Goal: Task Accomplishment & Management: Use online tool/utility

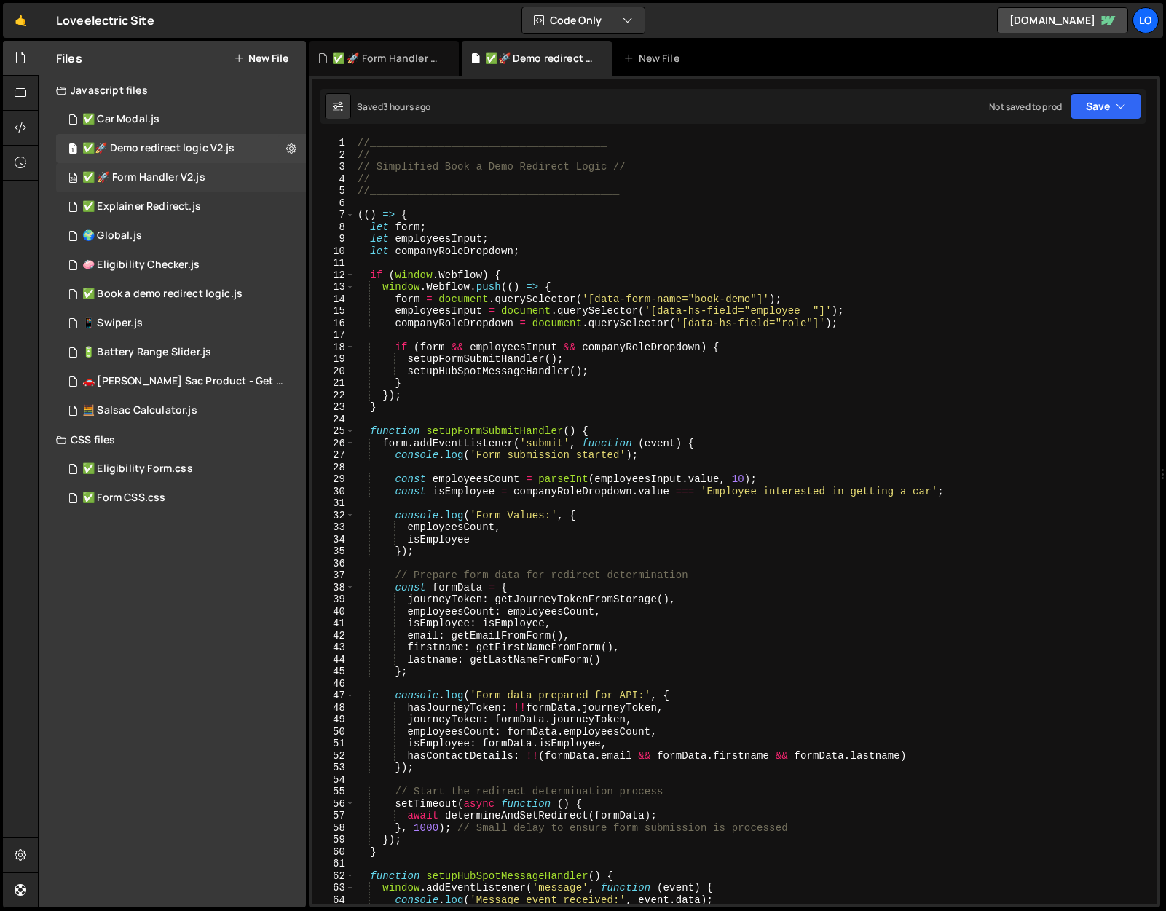
click at [126, 182] on div "✅ 🚀 Form Handler V2.js" at bounding box center [143, 177] width 123 height 13
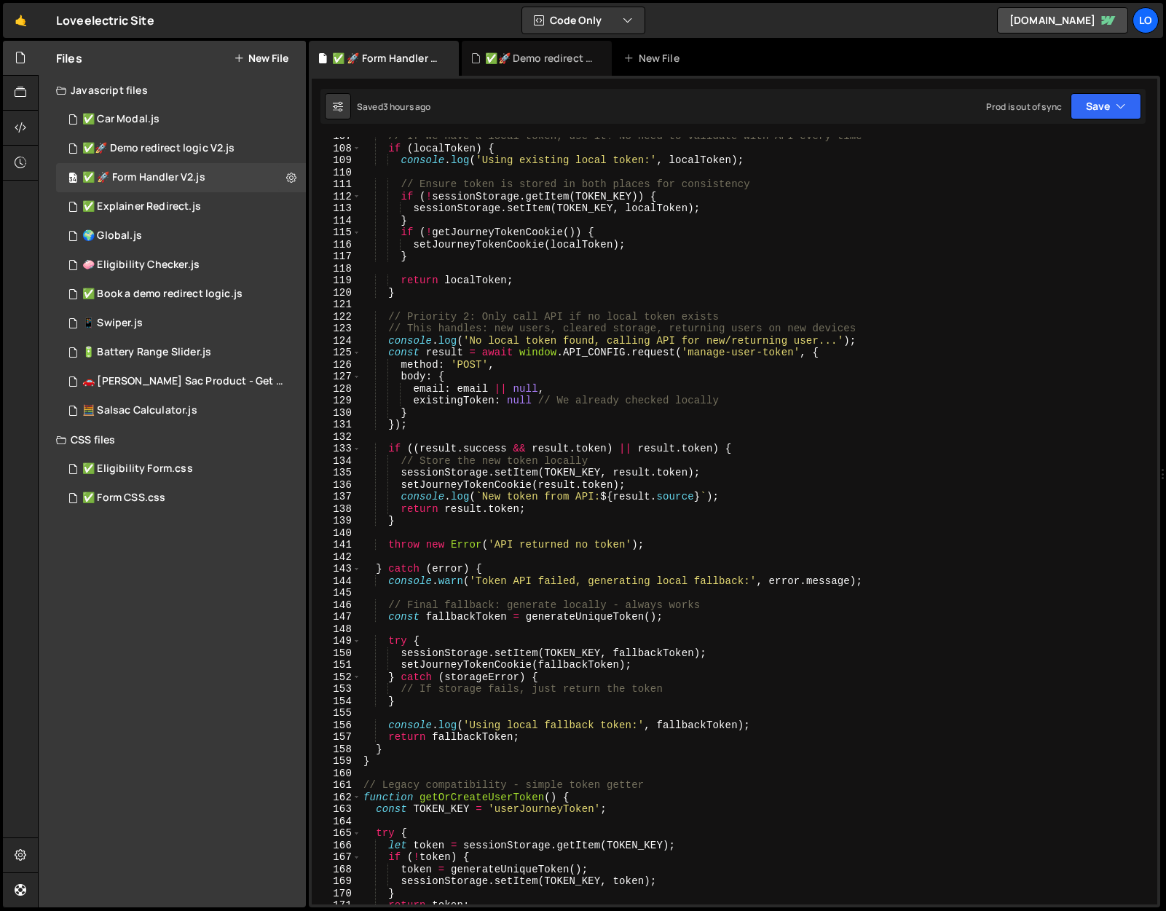
scroll to position [1451, 0]
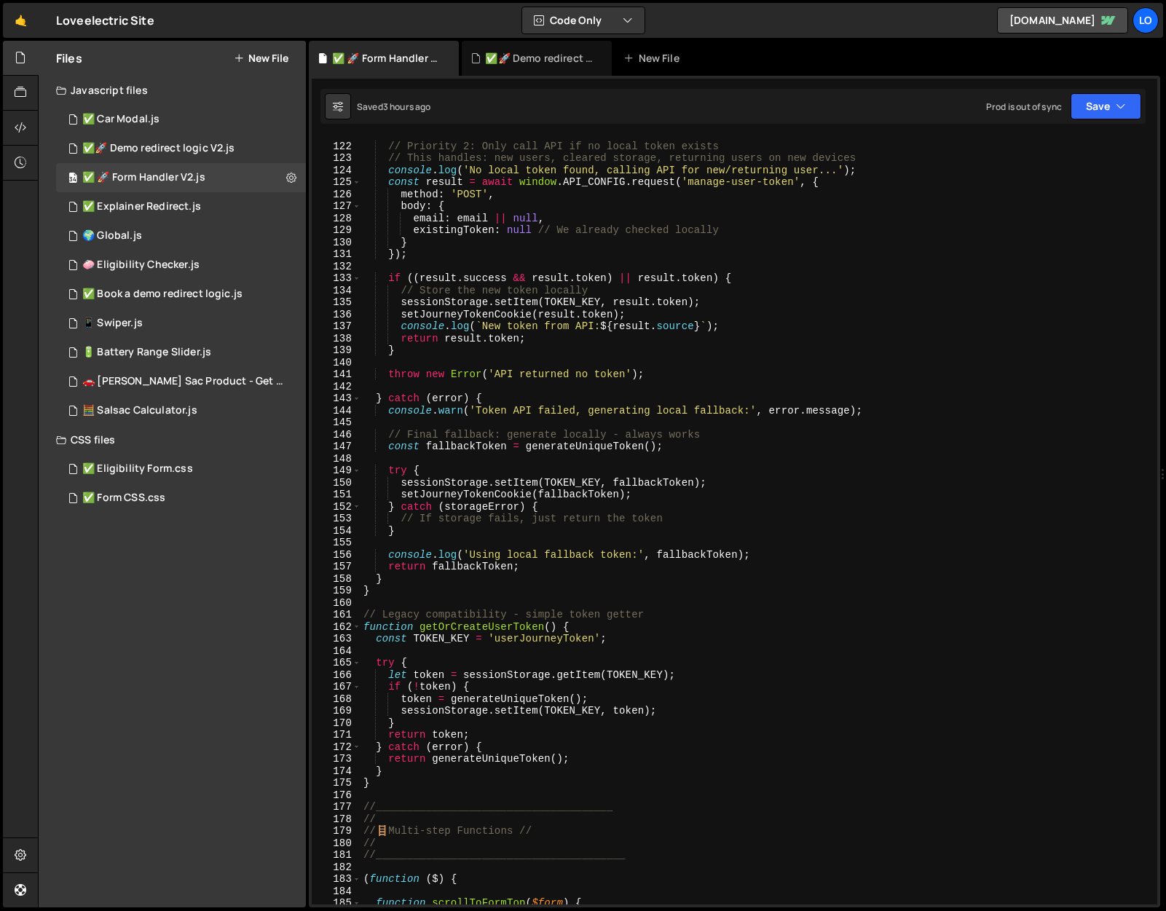
click at [533, 492] on div "// Priority 2: Only call API if no local token exists // This handles: new user…" at bounding box center [756, 524] width 791 height 792
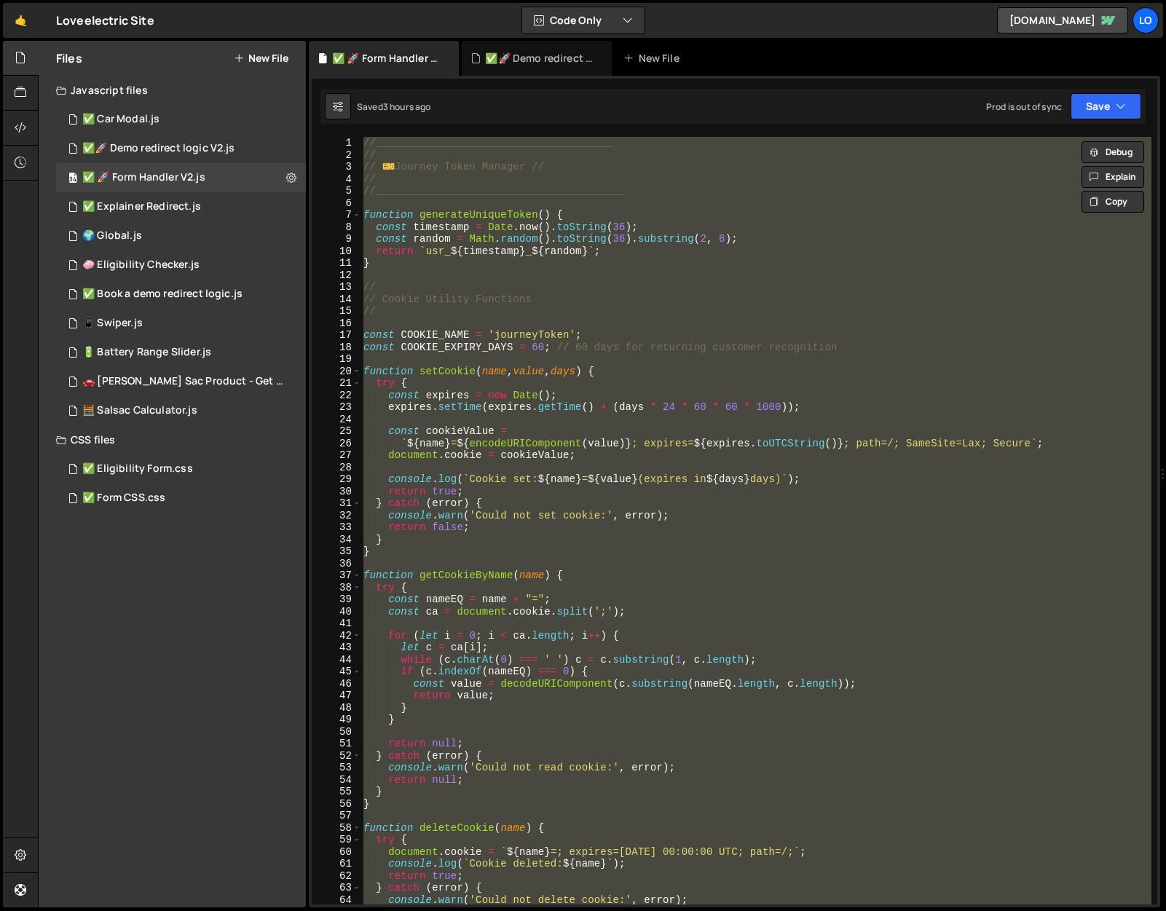
scroll to position [0, 0]
click at [473, 166] on div "//______________________________________ // // ️ 🎫 Journey Token Manager // // …" at bounding box center [756, 521] width 791 height 768
click at [473, 166] on div "//______________________________________ // // ️ 🎫 Journey Token Manager // // …" at bounding box center [756, 533] width 791 height 792
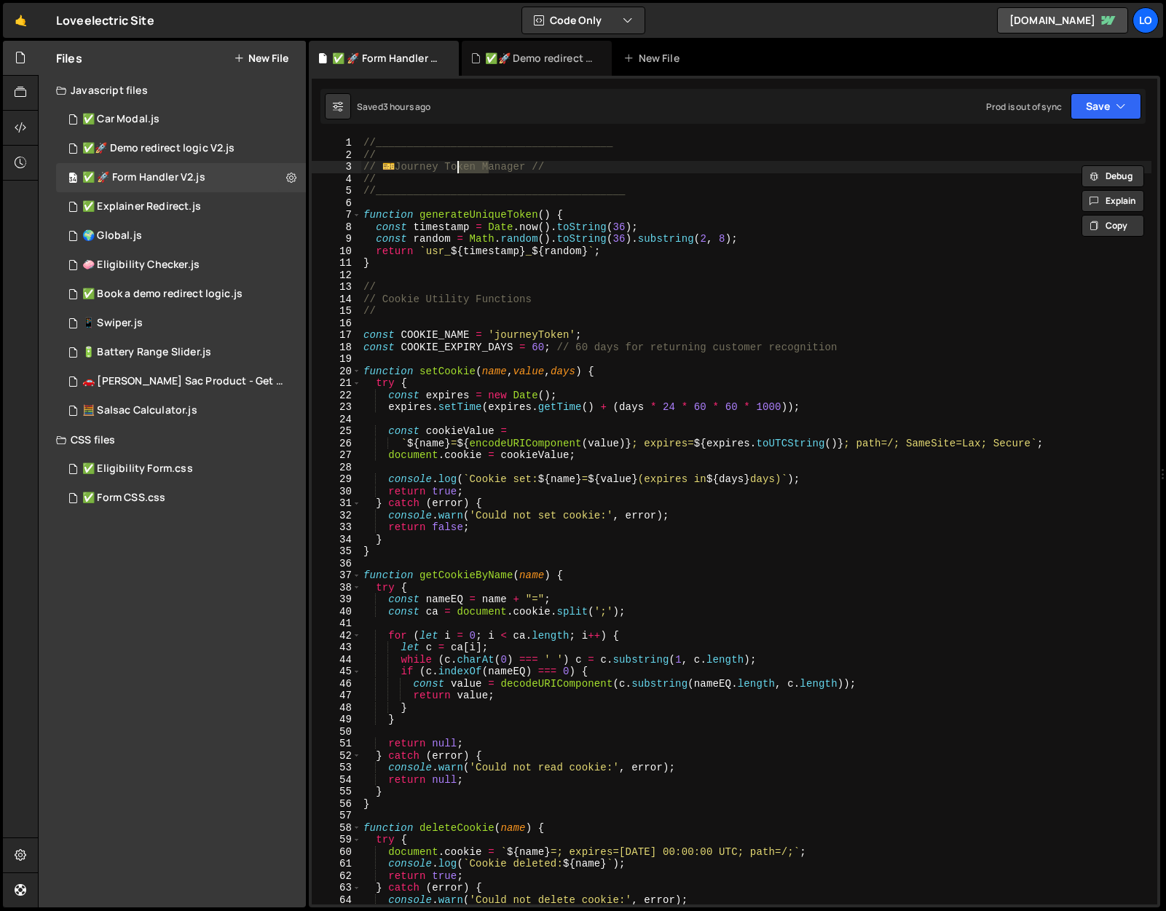
click at [473, 166] on div "//______________________________________ // // ️ 🎫 Journey Token Manager // // …" at bounding box center [756, 533] width 791 height 792
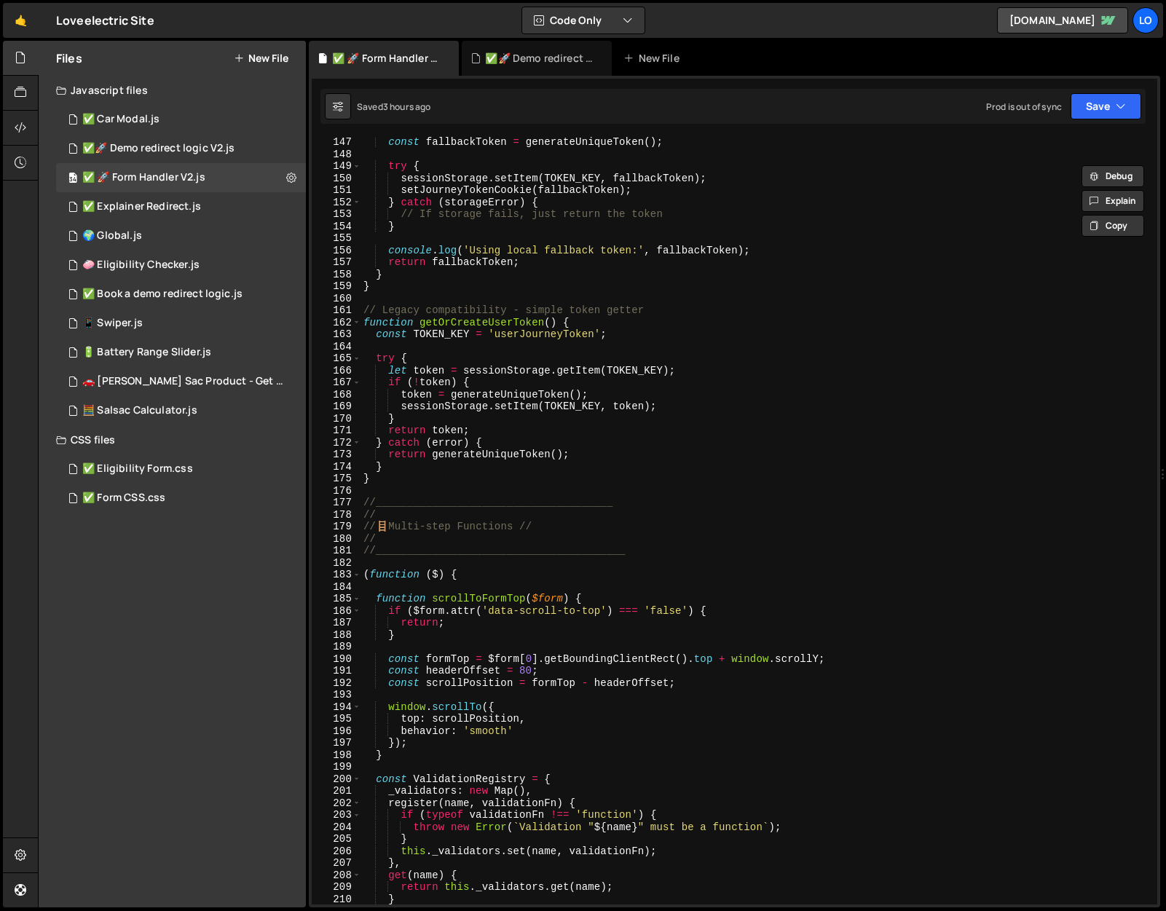
scroll to position [1755, 0]
click at [390, 474] on div "const fallbackToken = generateUniqueToken ( ) ; try { sessionStorage . setItem …" at bounding box center [756, 532] width 791 height 792
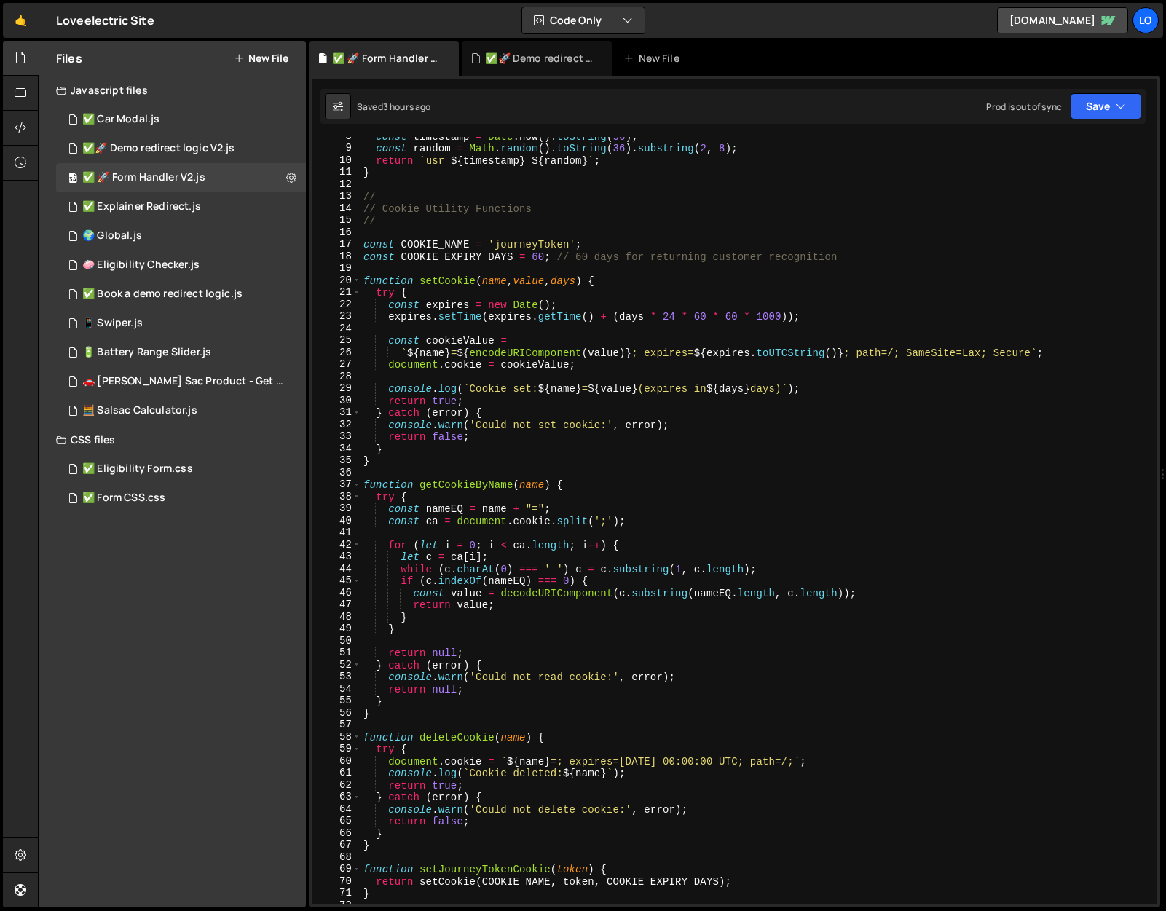
scroll to position [0, 0]
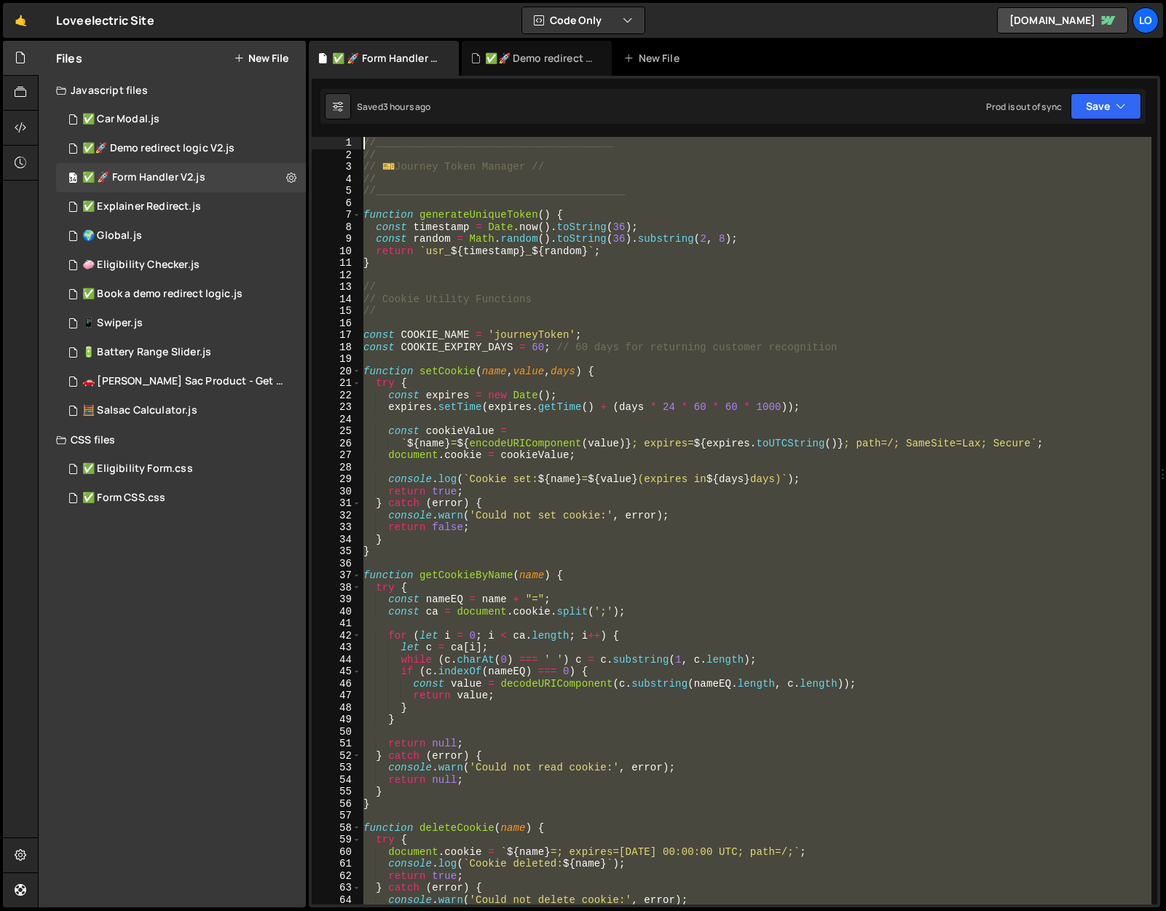
click at [365, 142] on div "//______________________________________ // // ️ 🎫 Journey Token Manager // // …" at bounding box center [756, 533] width 791 height 792
paste textarea "}"
type textarea "}"
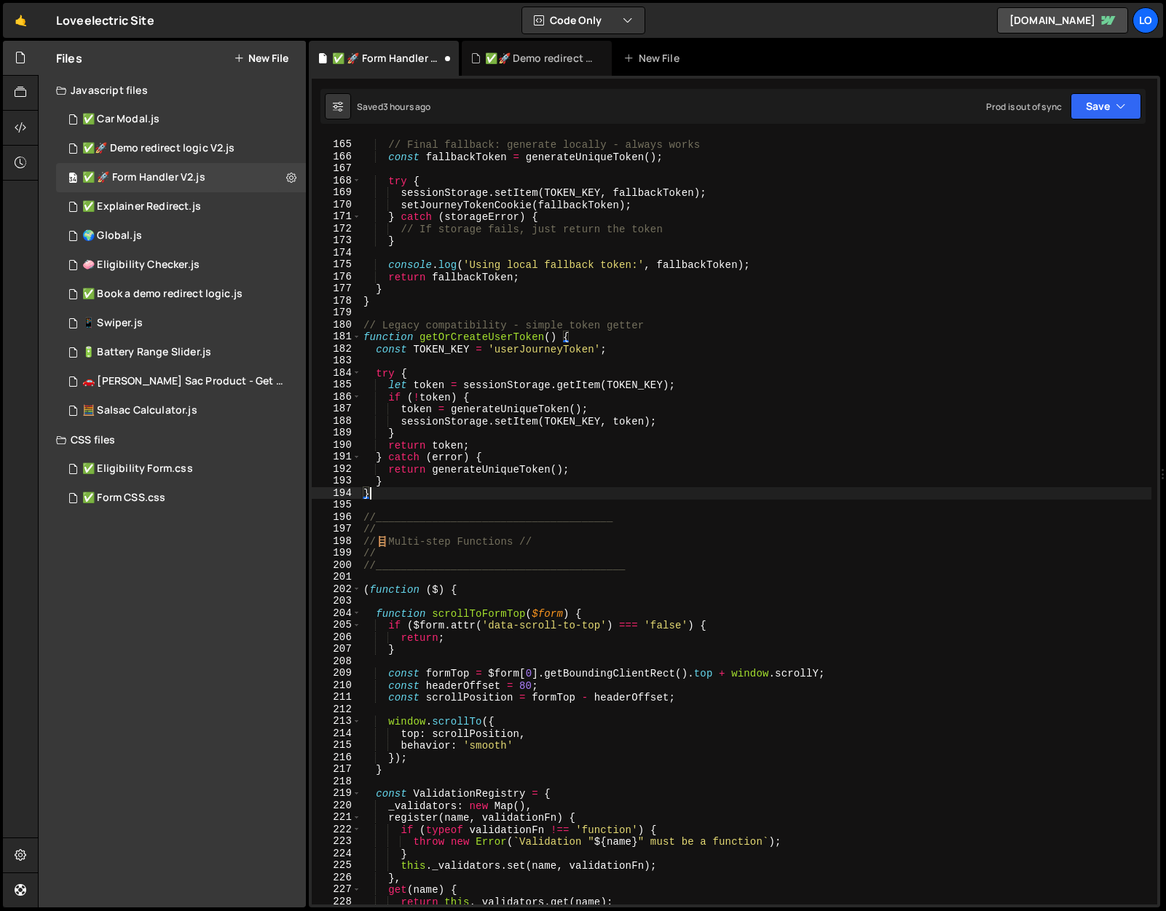
scroll to position [1979, 0]
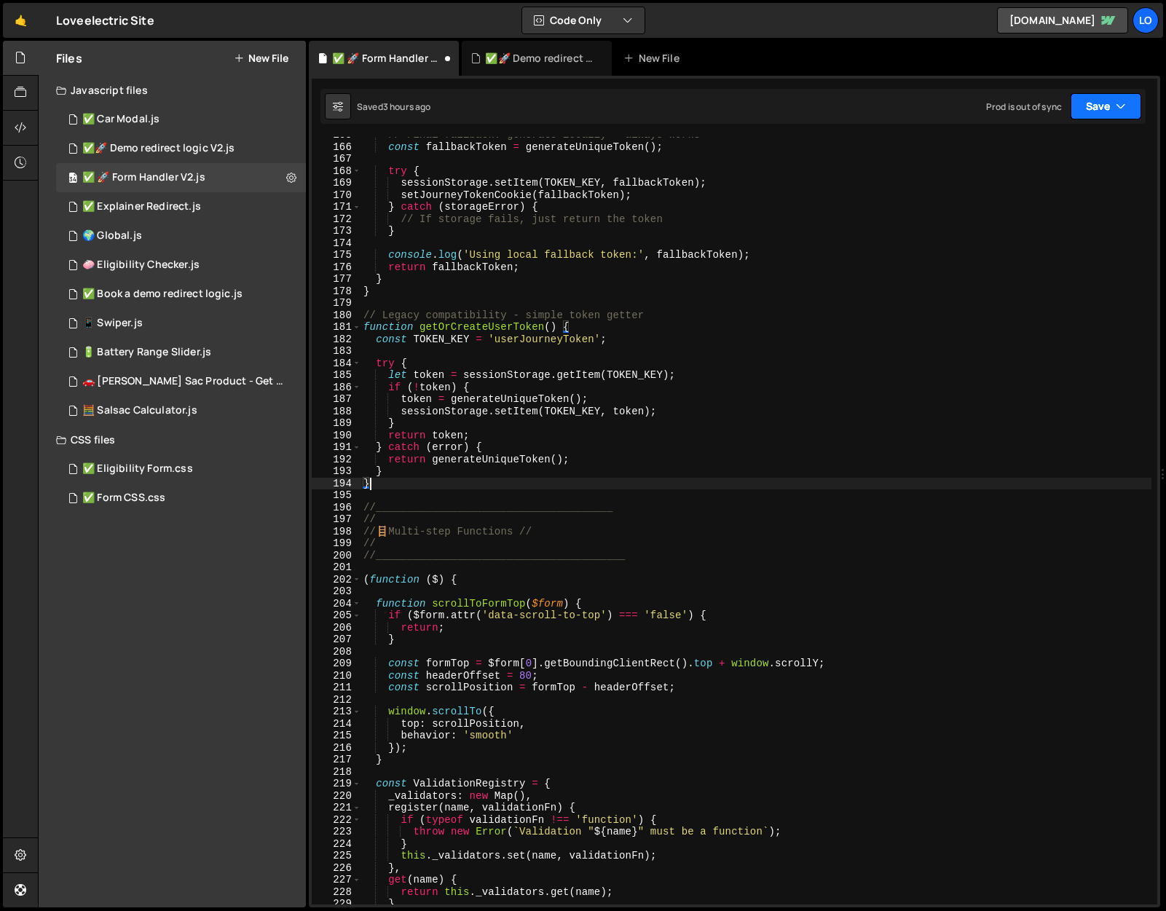
click at [1128, 102] on button "Save" at bounding box center [1106, 106] width 71 height 26
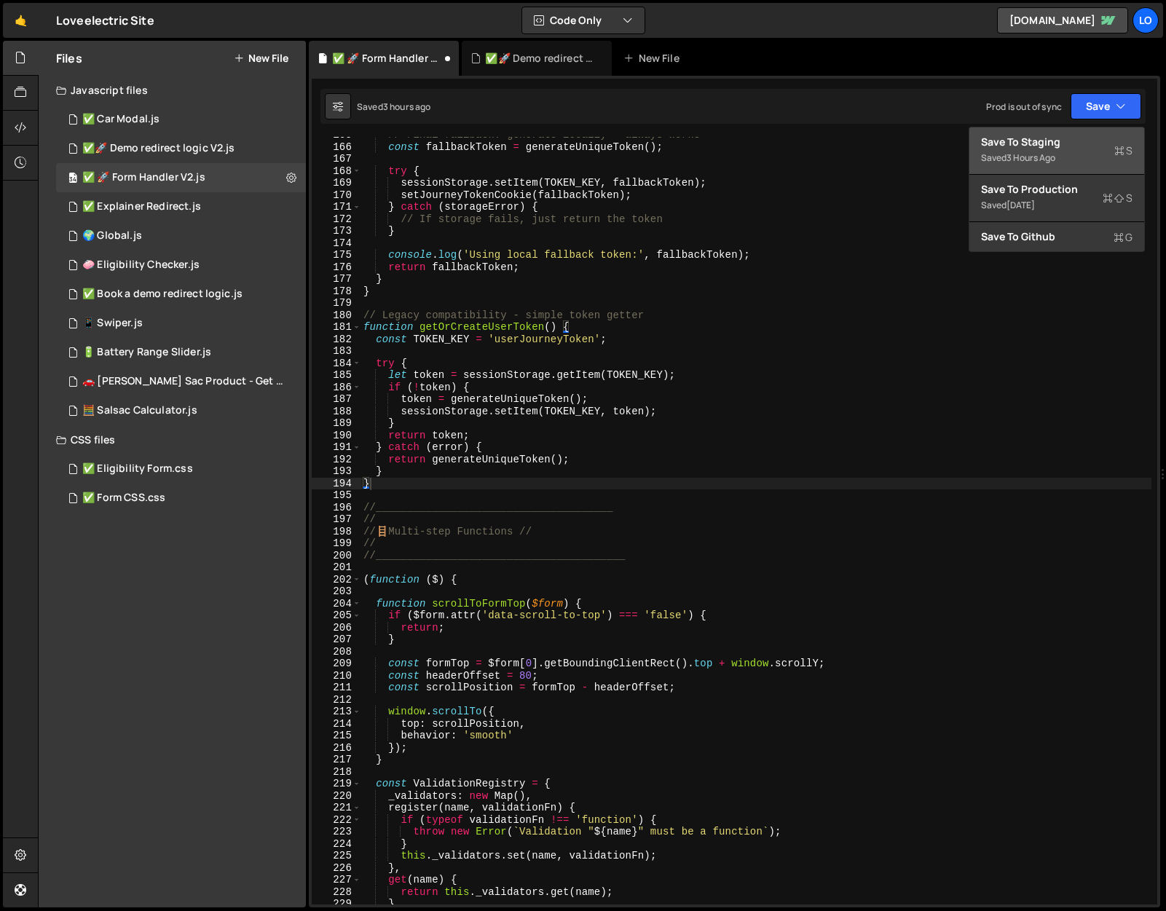
click at [1078, 144] on div "Save to Staging S" at bounding box center [1057, 142] width 152 height 15
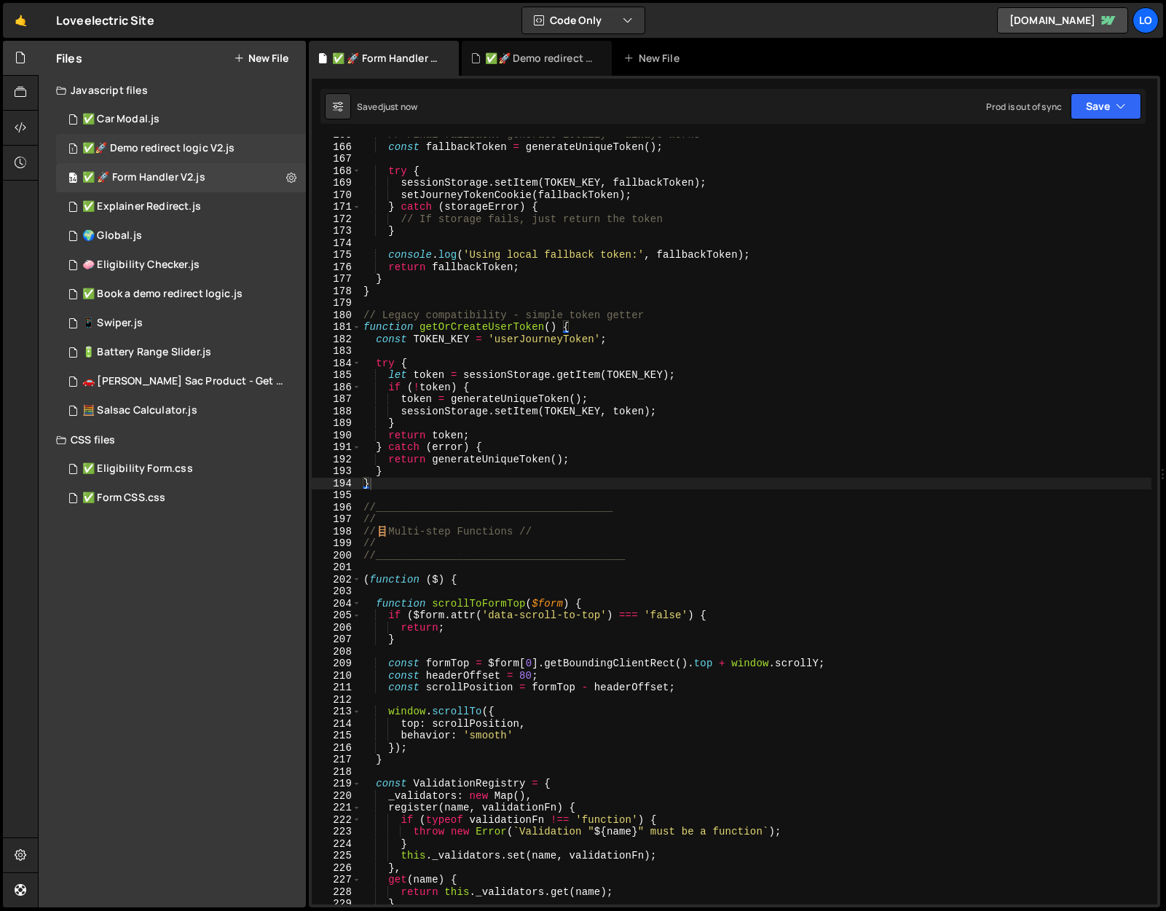
click at [163, 148] on div "✅🚀 Demo redirect logic V2.js" at bounding box center [158, 148] width 152 height 13
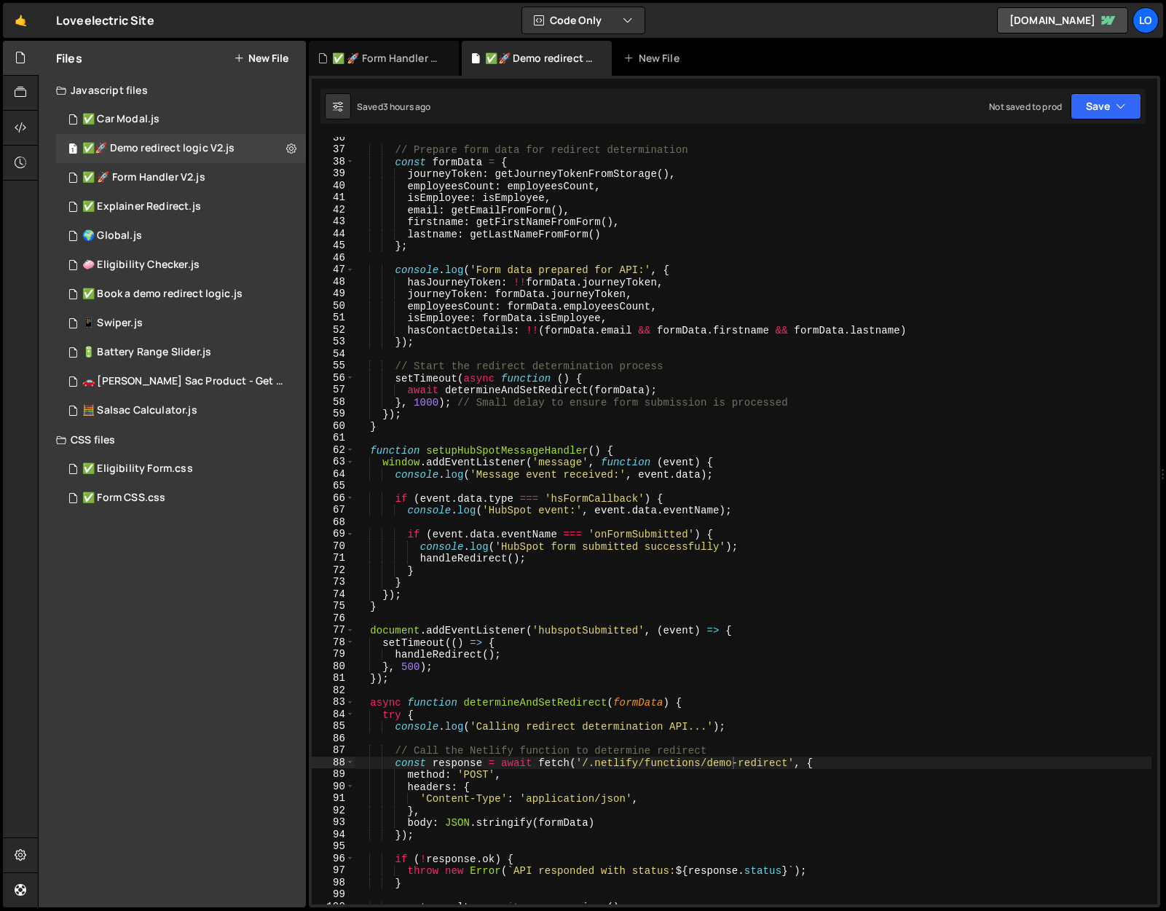
scroll to position [0, 0]
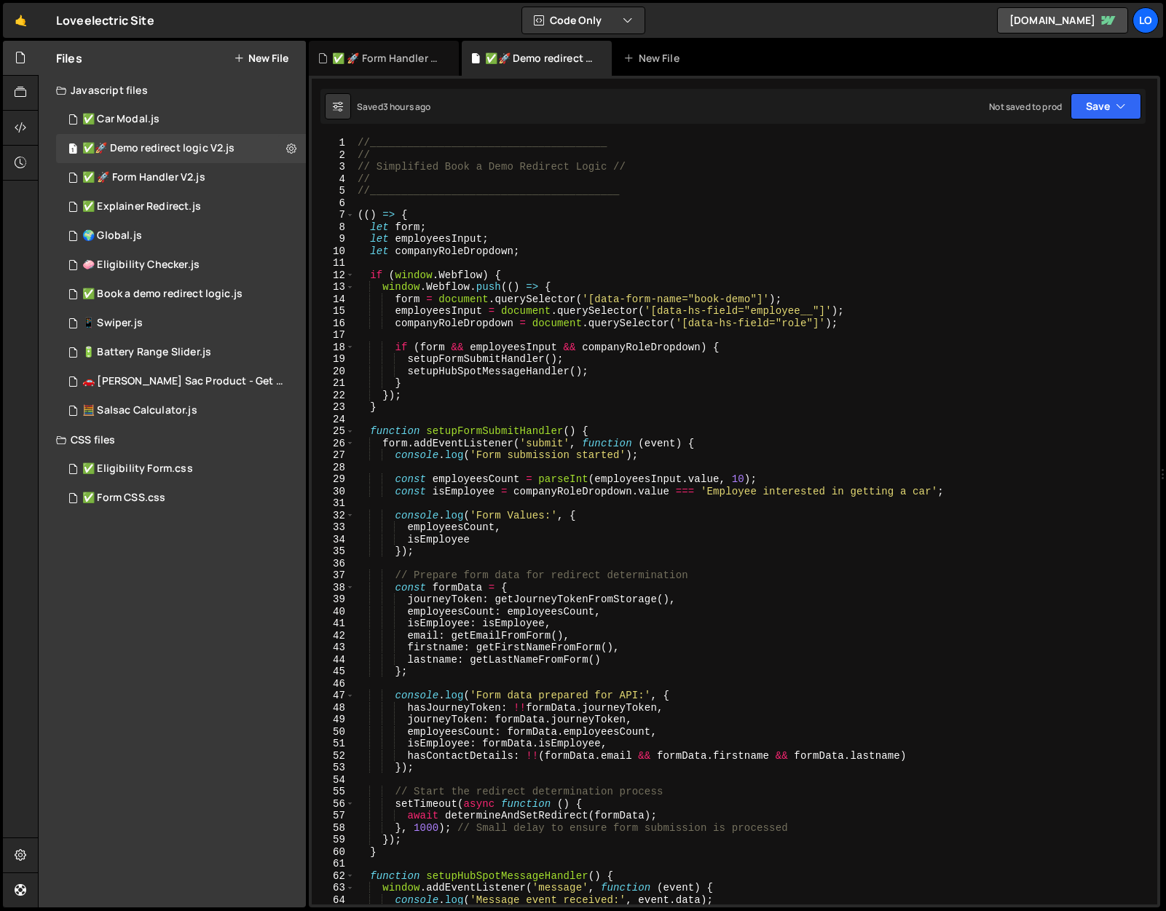
click at [541, 399] on div "//______________________________________ // // Simplified Book a Demo Redirect …" at bounding box center [753, 533] width 797 height 792
type textarea "})();"
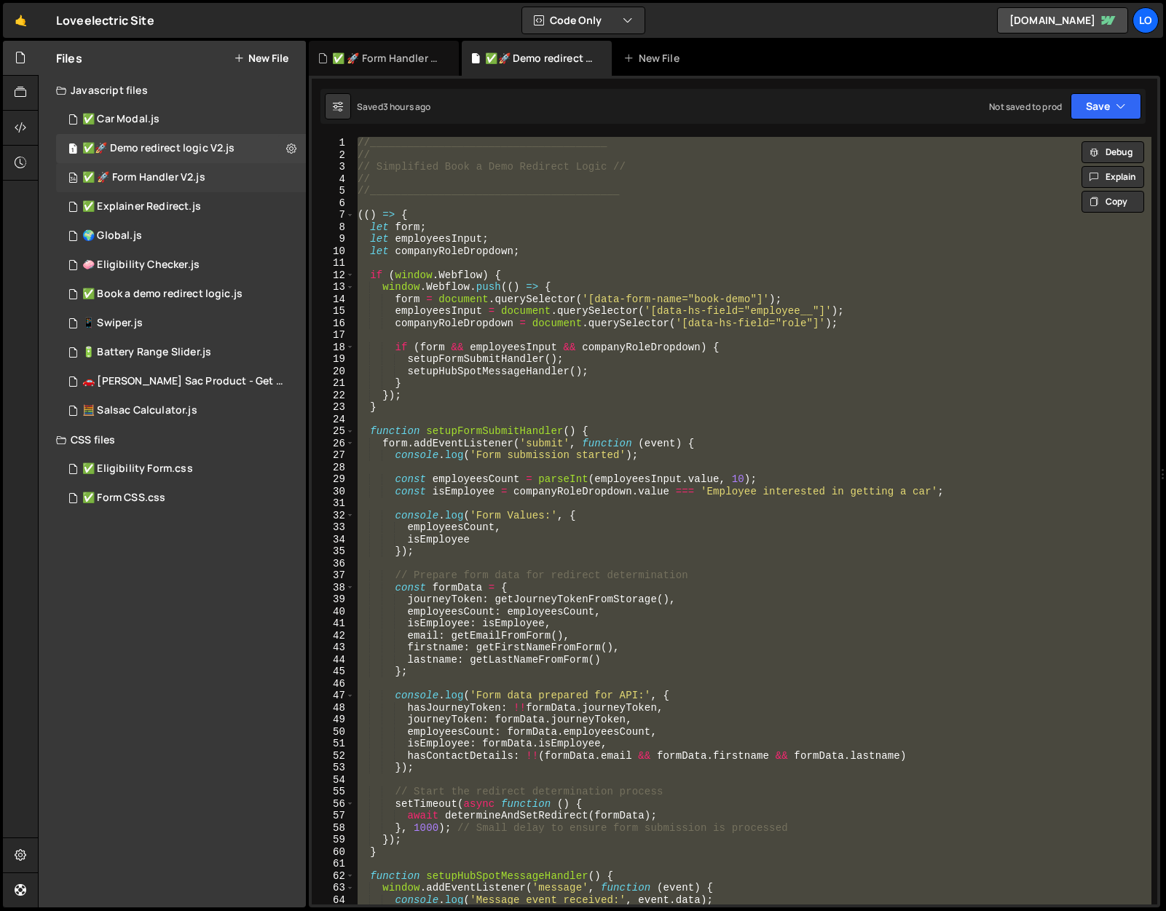
click at [148, 175] on div "✅ 🚀 Form Handler V2.js" at bounding box center [143, 177] width 123 height 13
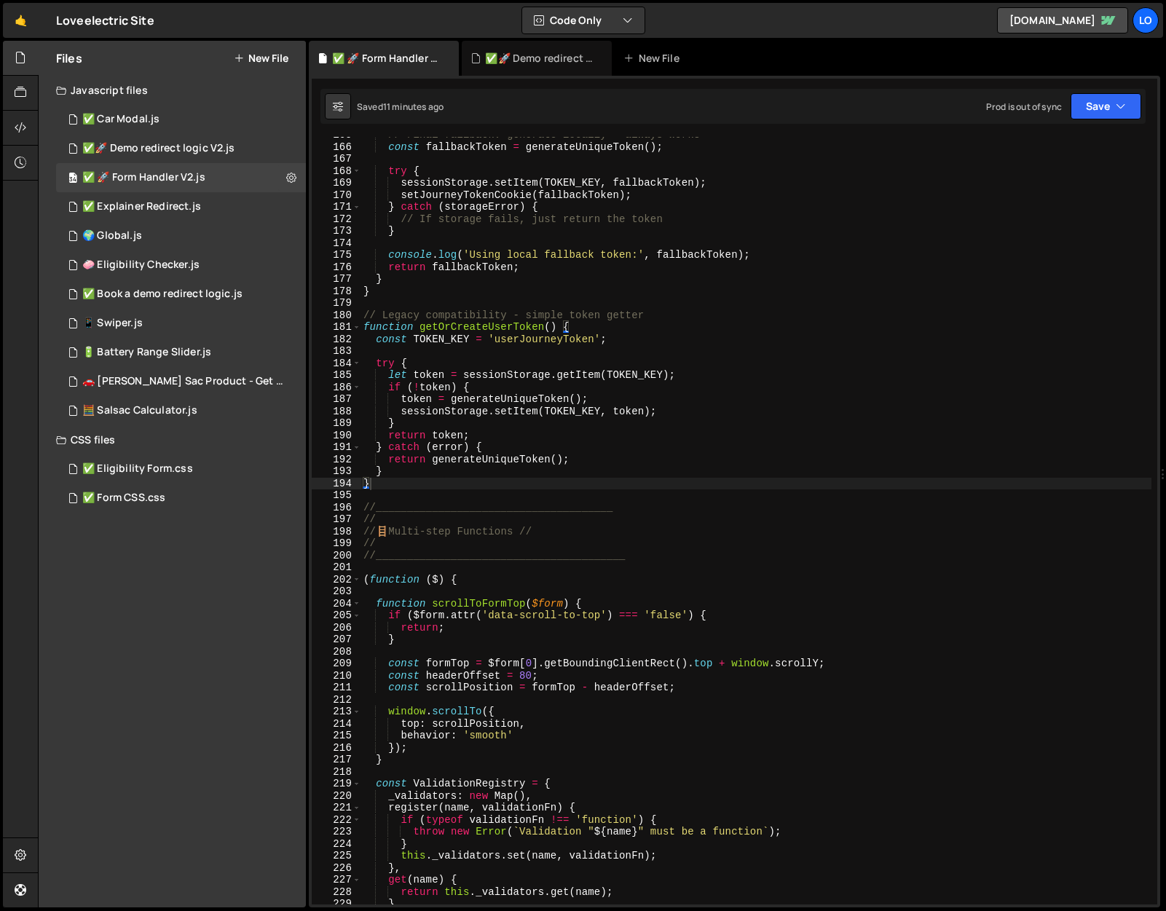
click at [388, 483] on div "// Final fallback: generate locally - always works const fallbackToken = genera…" at bounding box center [756, 525] width 791 height 792
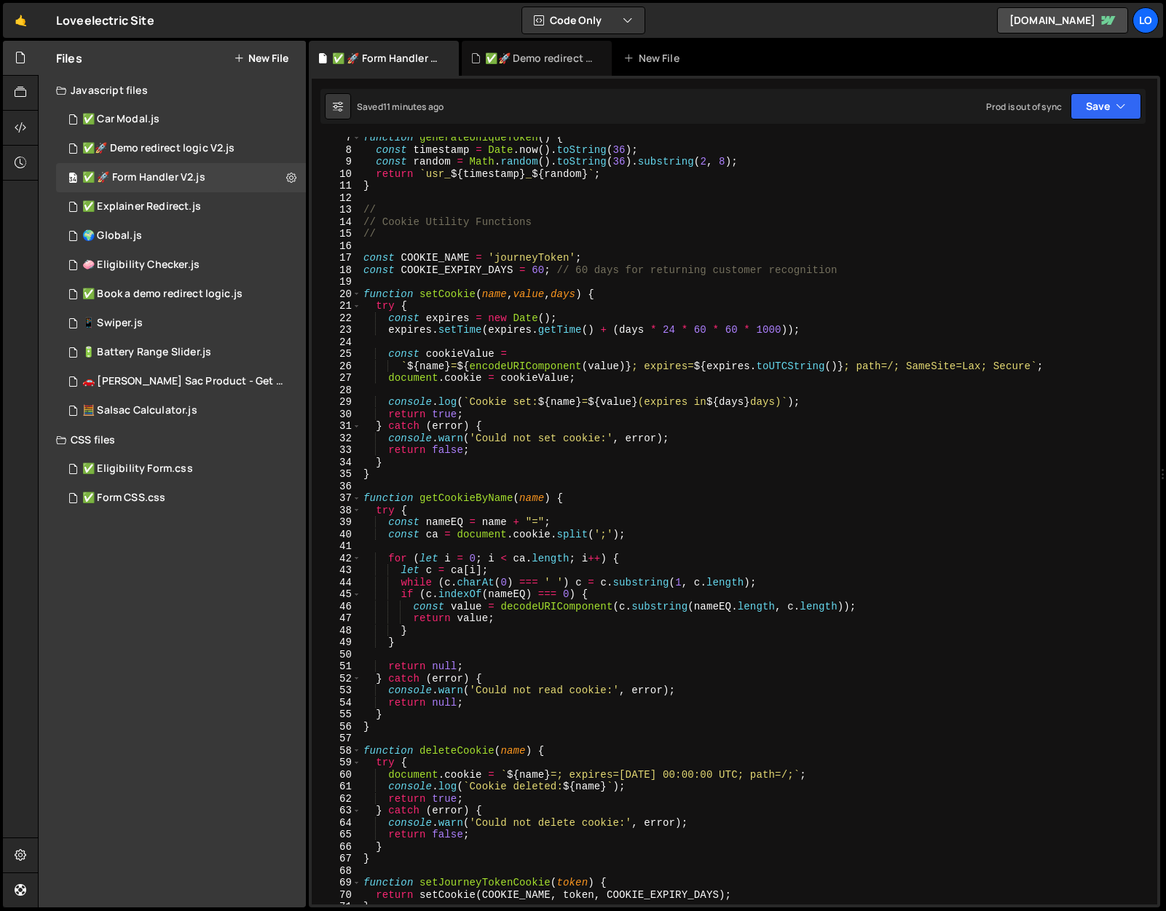
scroll to position [0, 0]
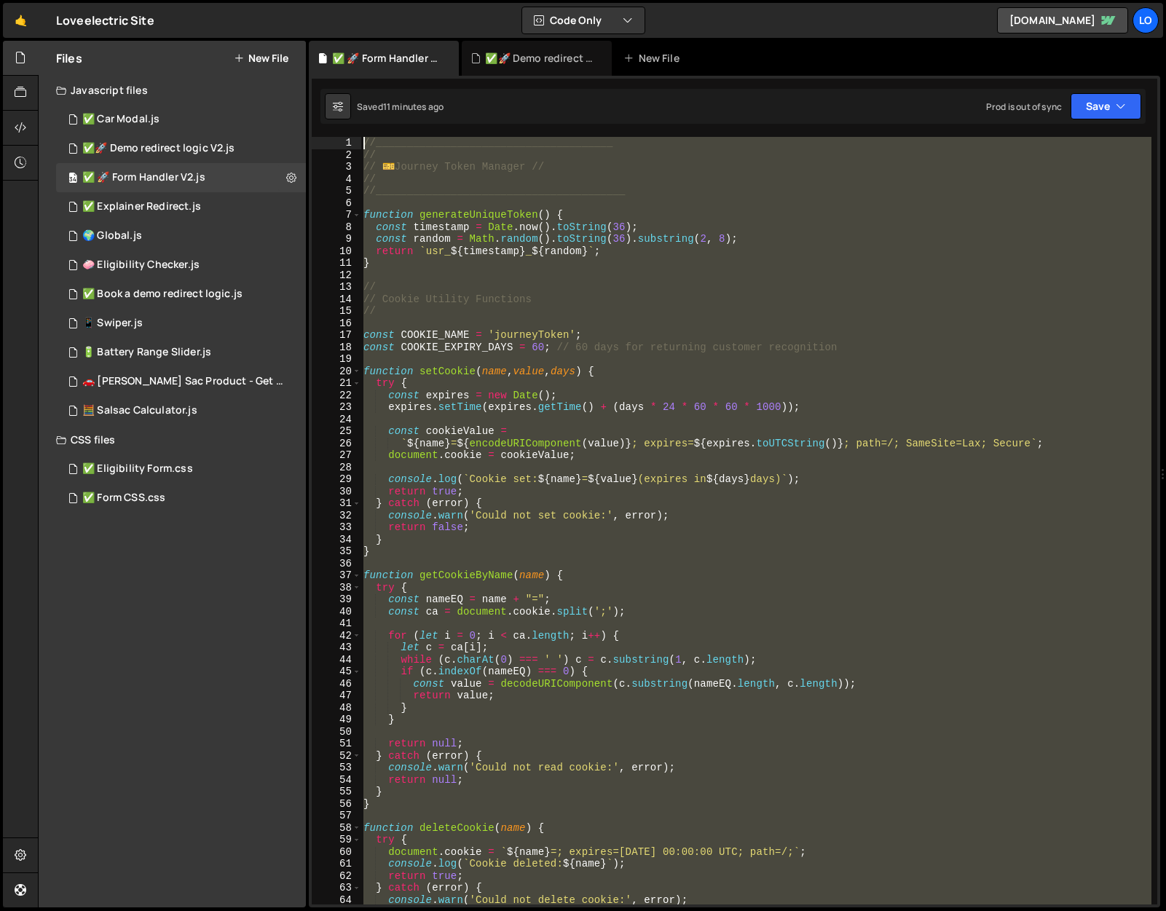
click at [364, 138] on div "//______________________________________ // // ️ 🎫 Journey Token Manager // // …" at bounding box center [756, 533] width 791 height 792
type textarea "//______________________________________ //"
paste textarea
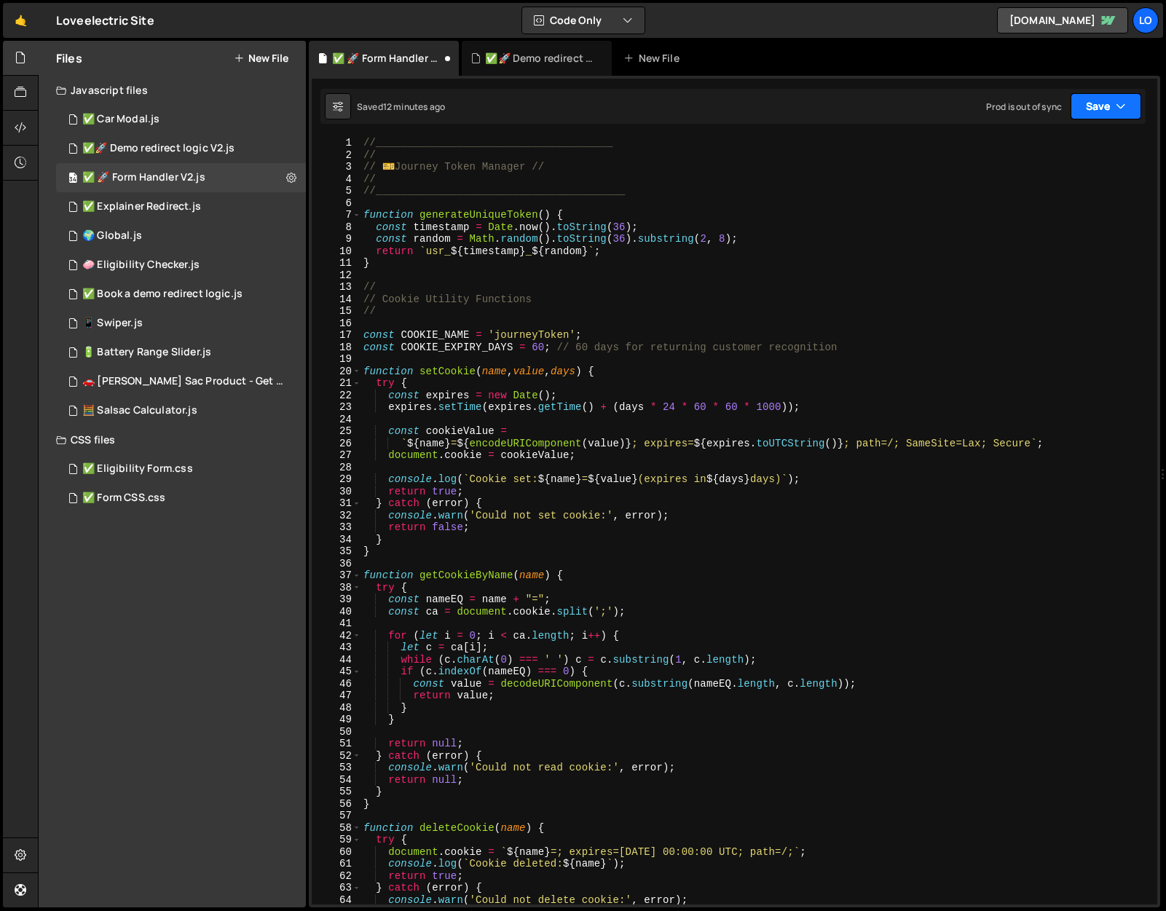
click at [1112, 108] on button "Save" at bounding box center [1106, 106] width 71 height 26
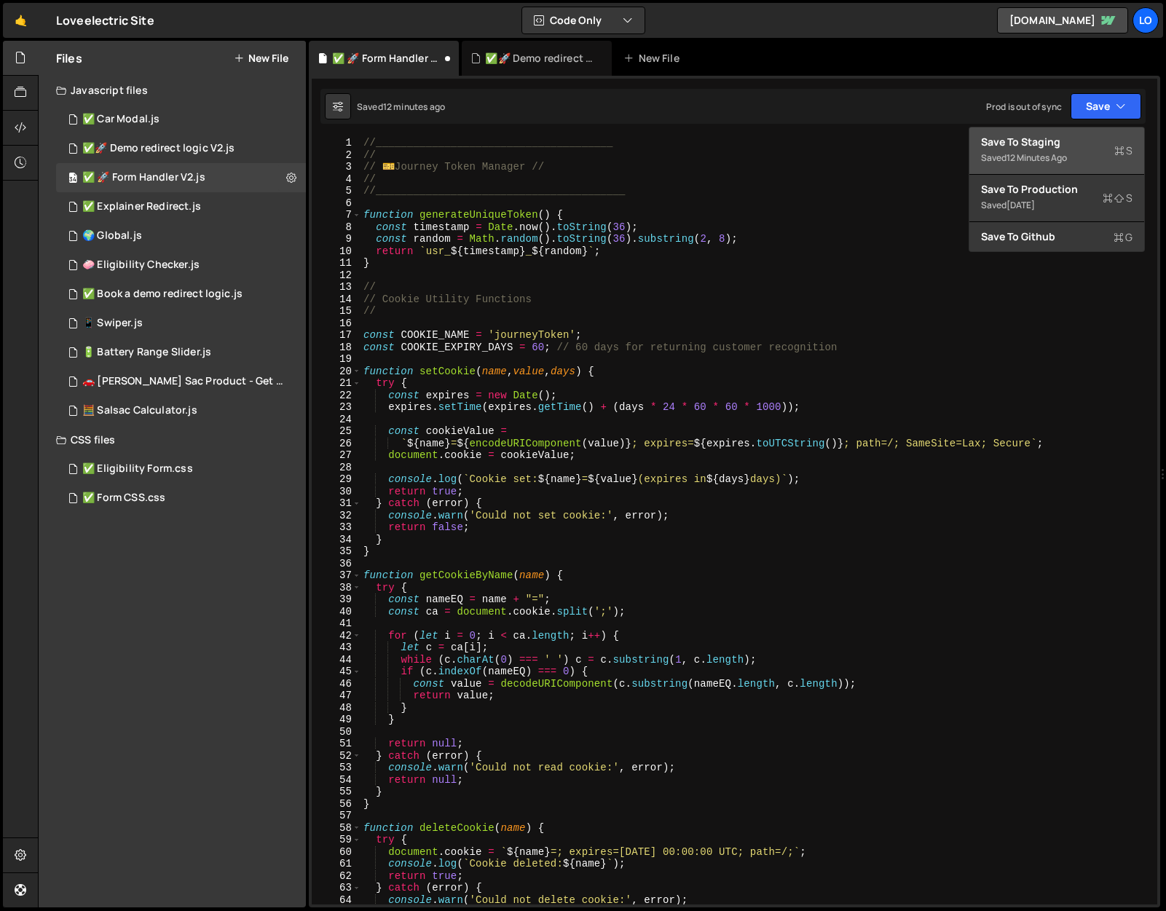
click at [1100, 141] on div "Save to Staging S" at bounding box center [1057, 142] width 152 height 15
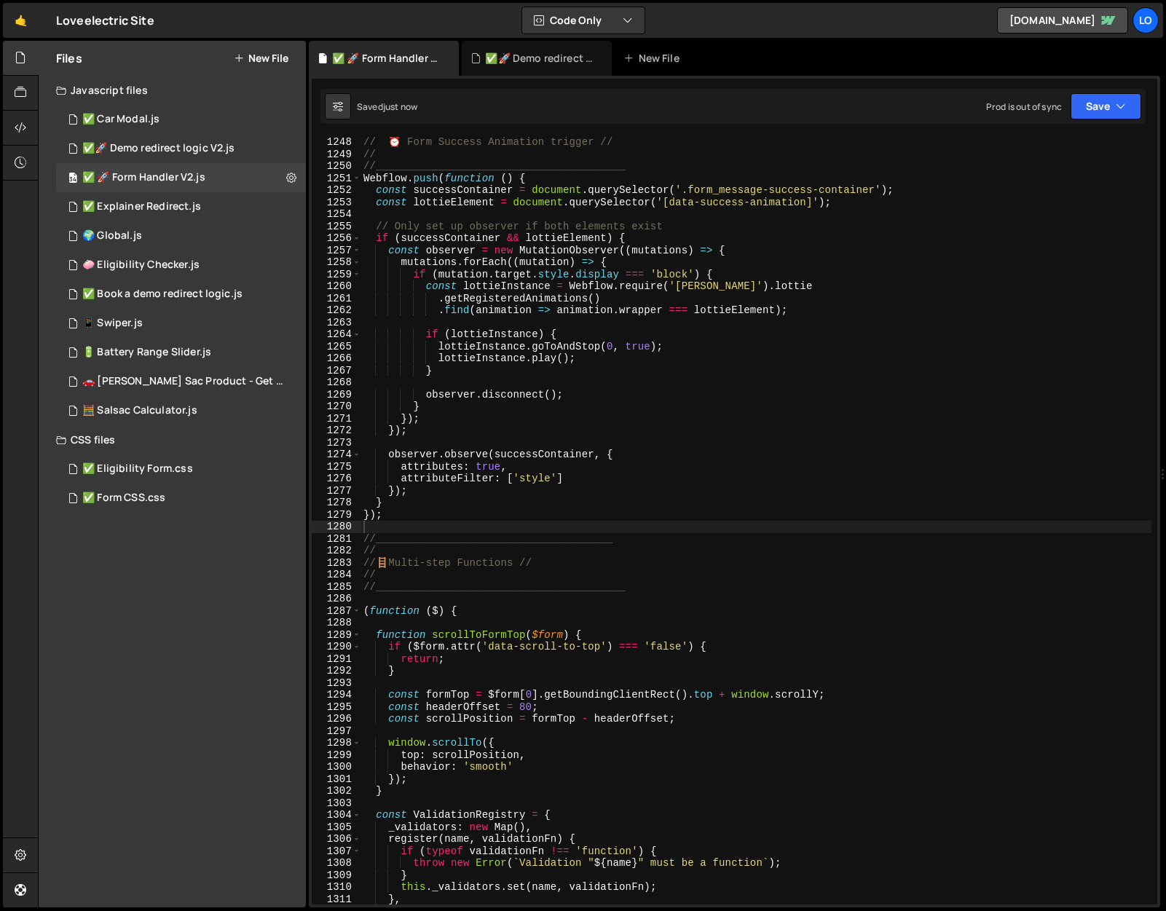
click at [672, 538] on div "// ⏰ Form Success Animation trigger // // //___________________________________…" at bounding box center [756, 532] width 791 height 792
type textarea "});"
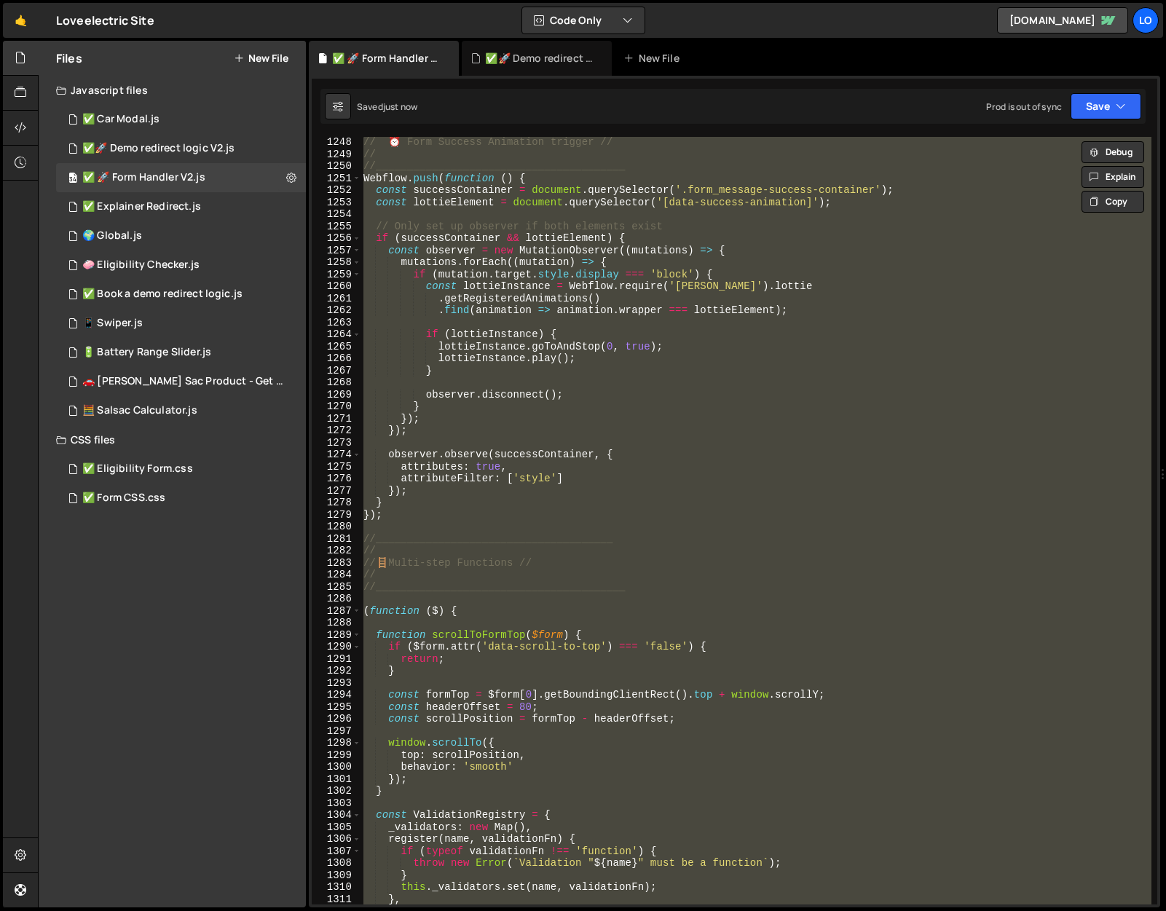
paste textarea
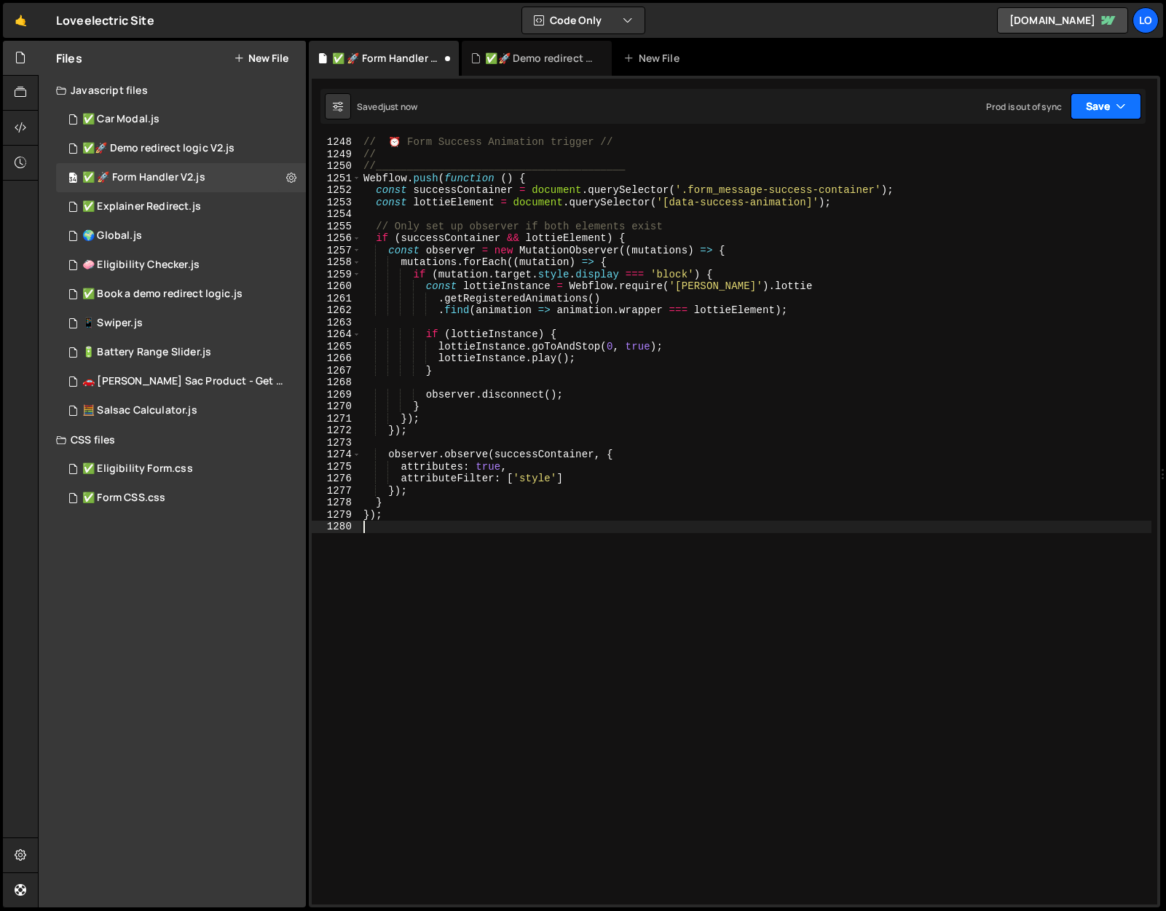
click at [1099, 117] on button "Save" at bounding box center [1106, 106] width 71 height 26
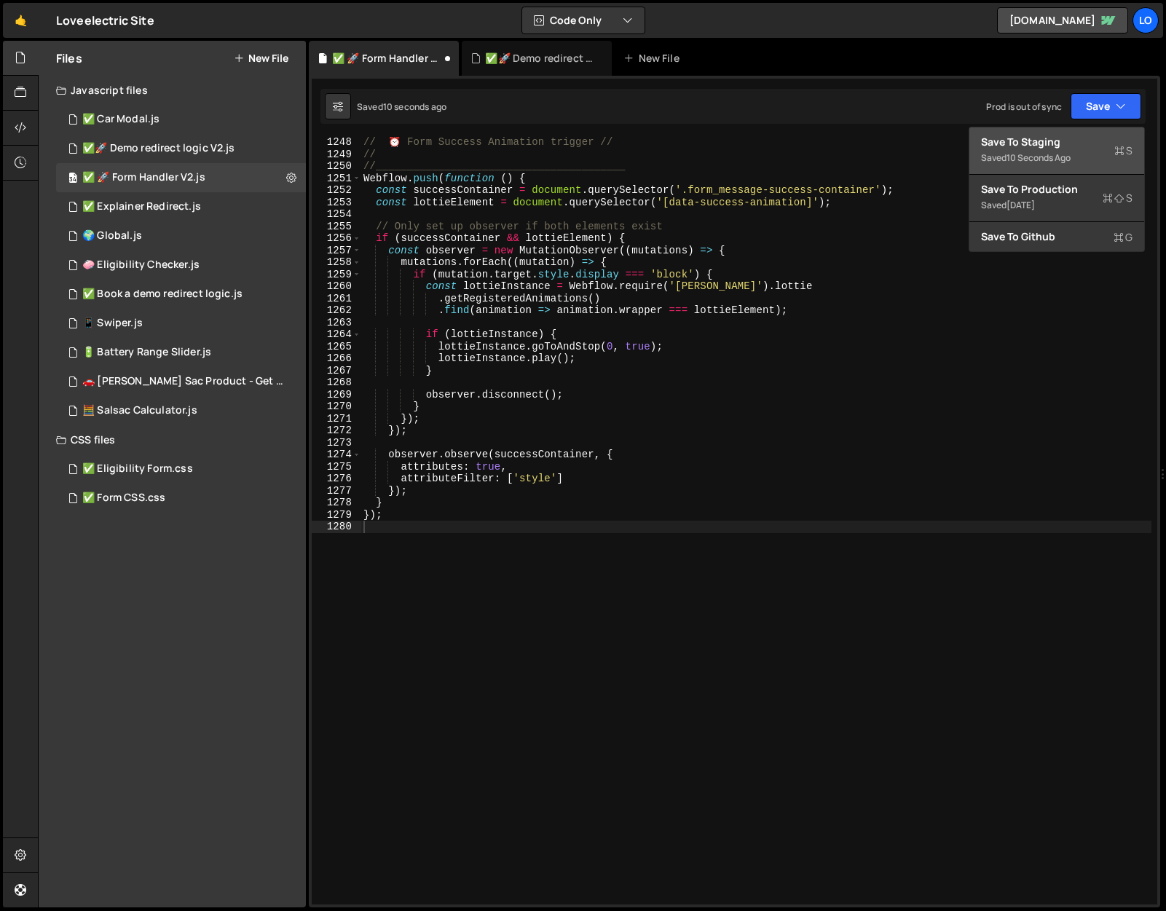
click at [1069, 144] on div "Save to Staging S" at bounding box center [1057, 142] width 152 height 15
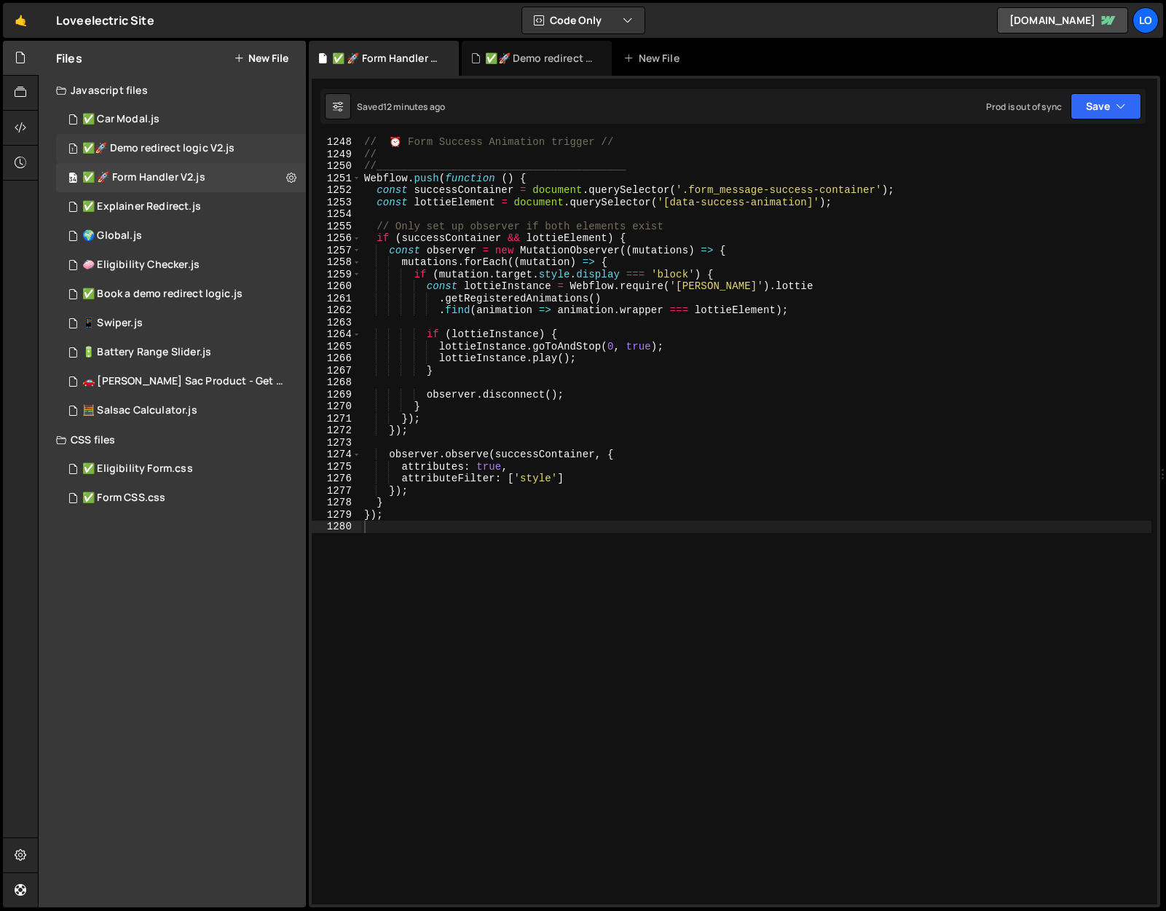
click at [200, 155] on div "1 ✅🚀 Demo redirect logic V2.js 0" at bounding box center [181, 148] width 250 height 29
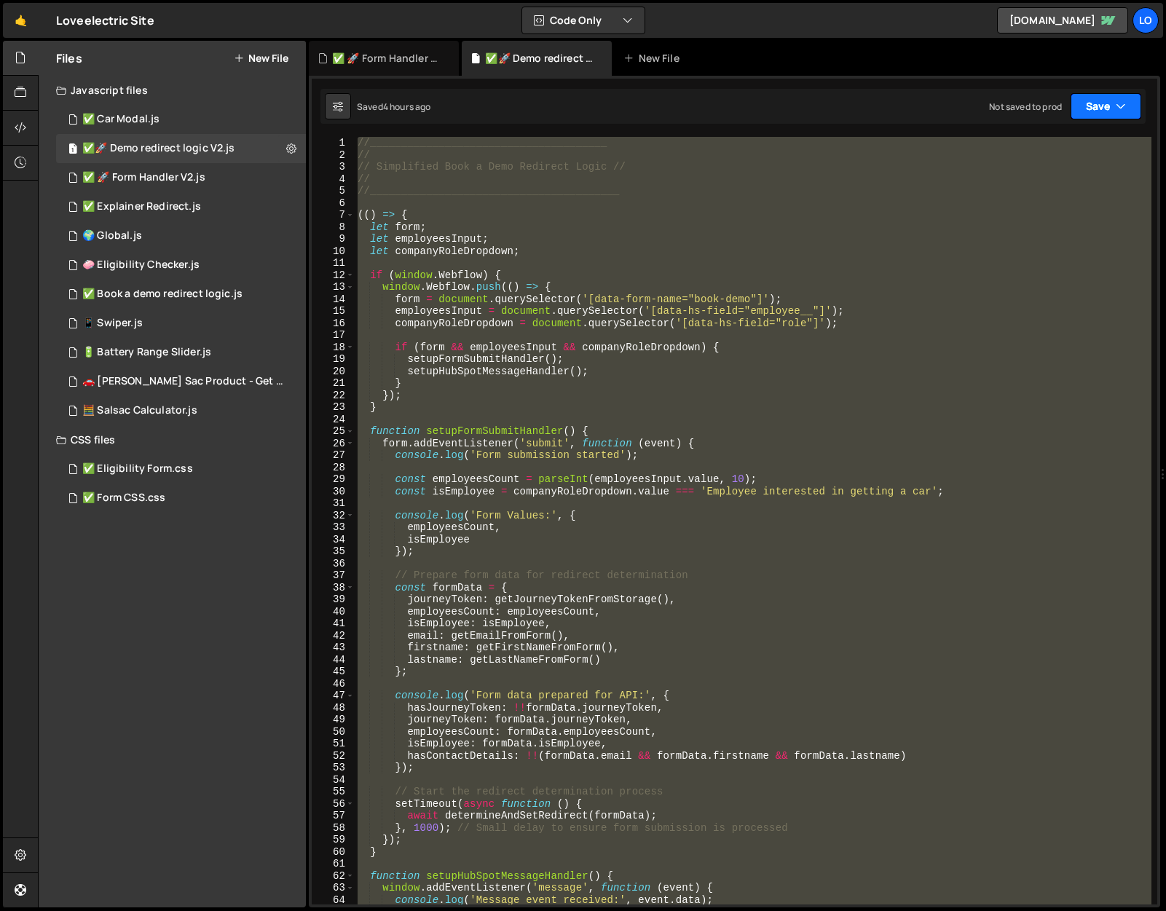
click at [1122, 110] on icon "button" at bounding box center [1121, 106] width 10 height 15
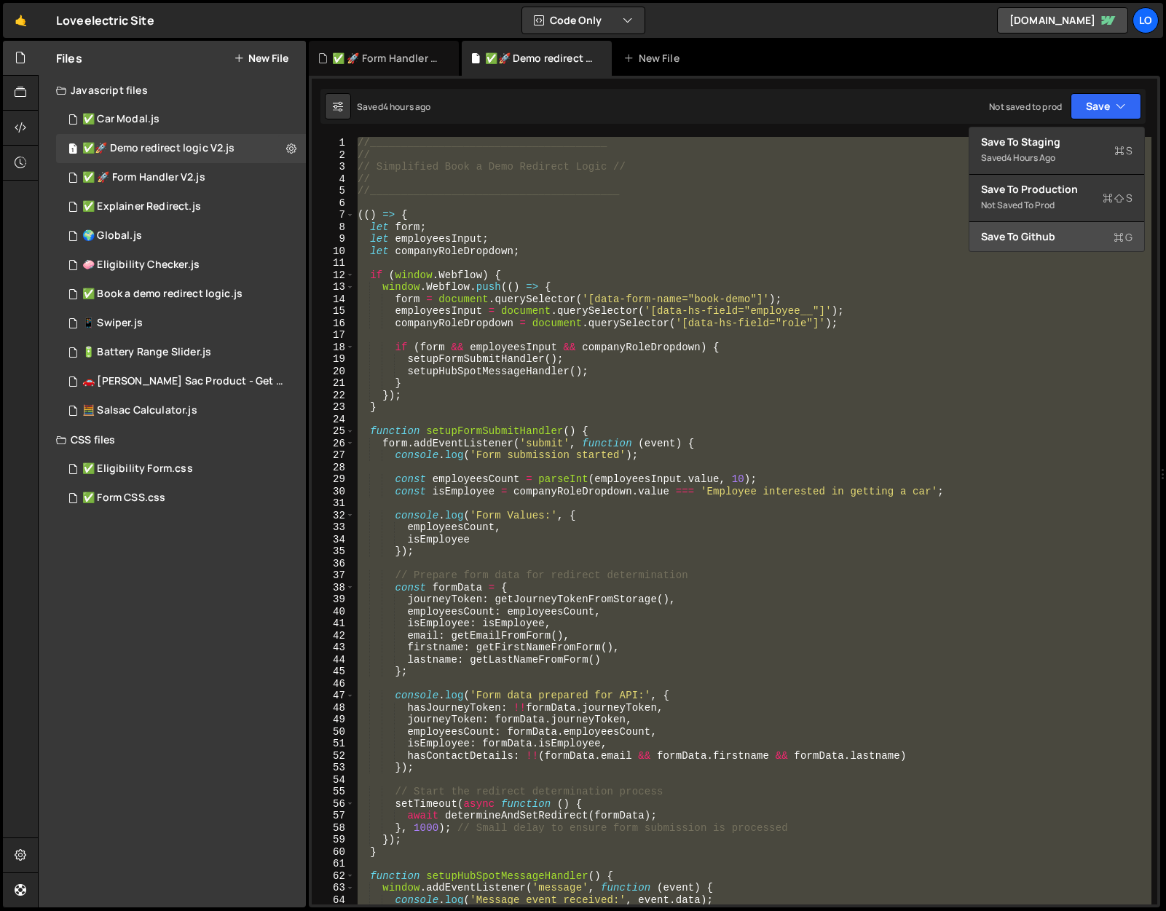
click at [1055, 228] on button "Save to Github G" at bounding box center [1057, 236] width 175 height 29
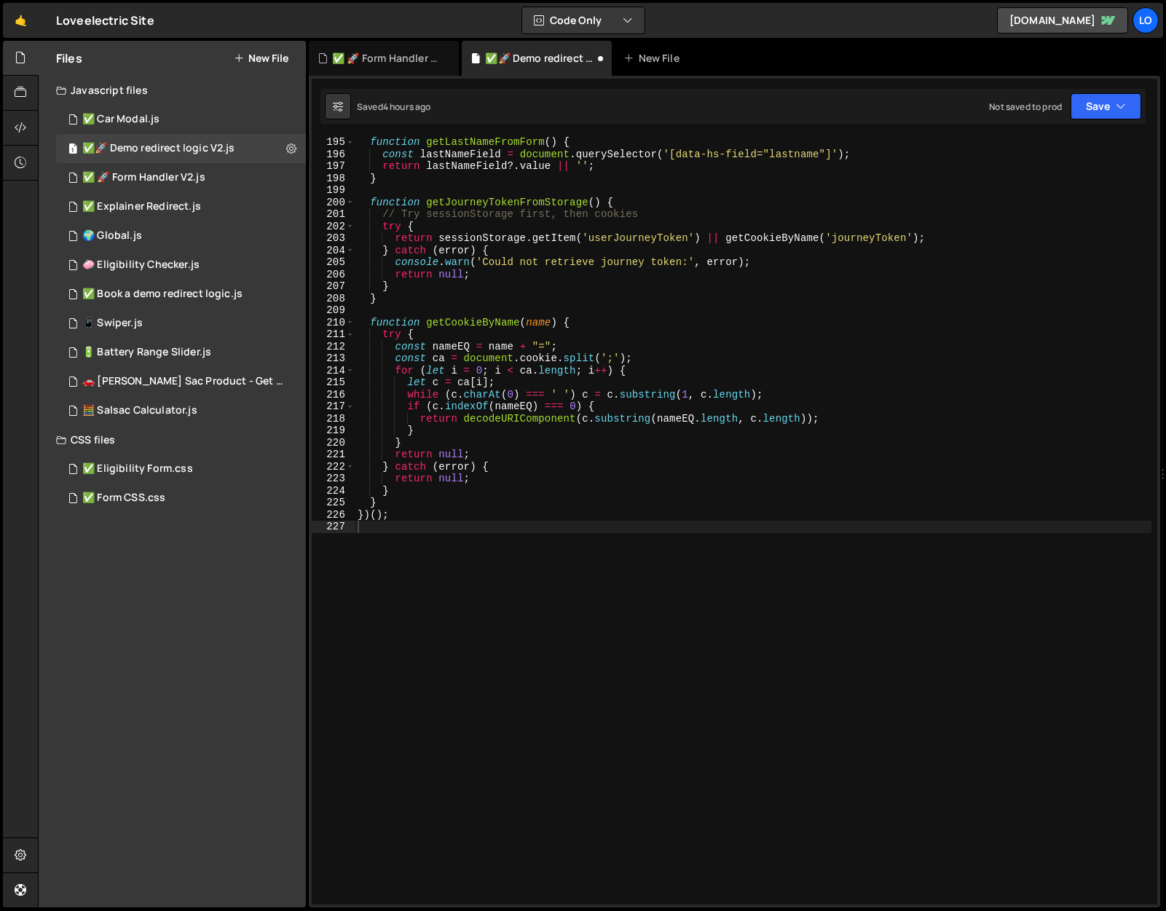
scroll to position [2333, 0]
click at [141, 173] on div "✅ 🚀 Form Handler V2.js" at bounding box center [143, 177] width 123 height 13
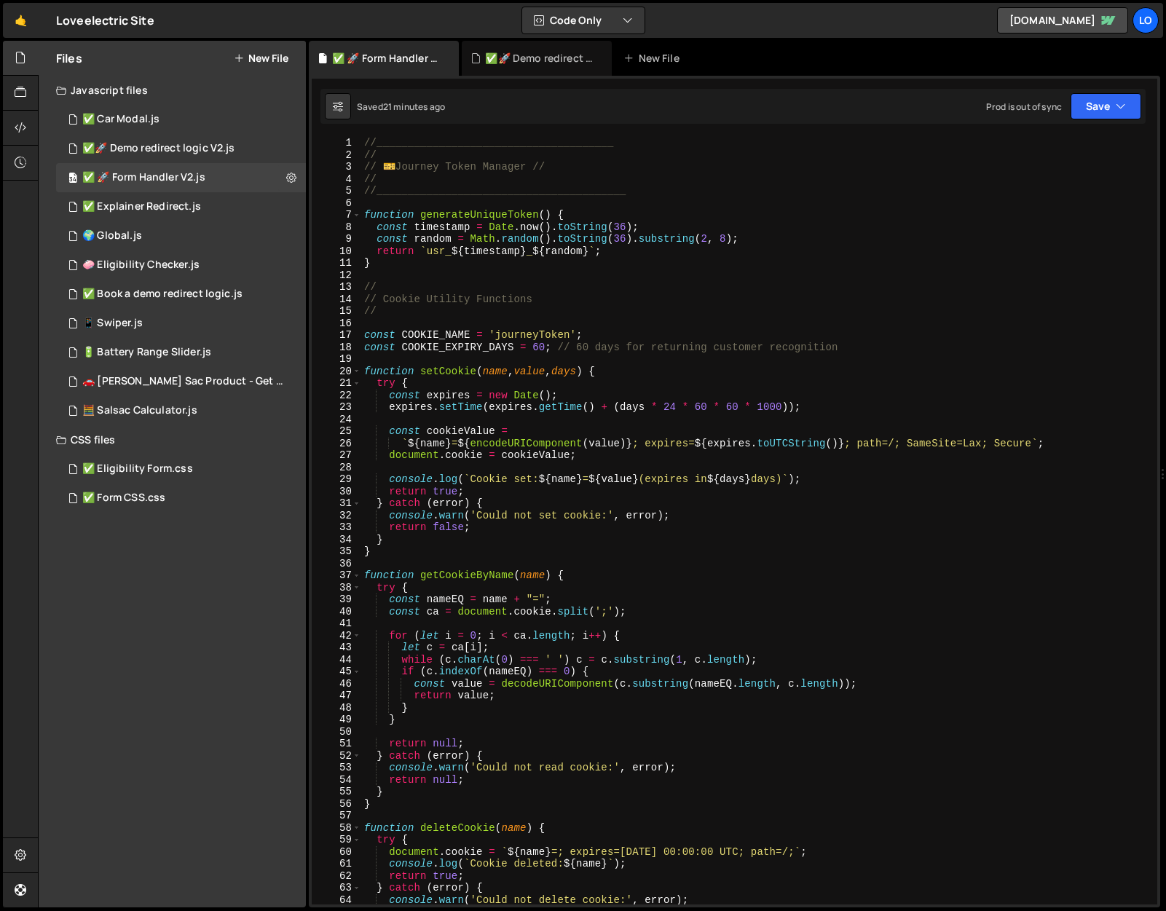
scroll to position [0, 0]
drag, startPoint x: 384, startPoint y: 164, endPoint x: 612, endPoint y: 163, distance: 228.0
click at [612, 163] on div "//______________________________________ // // ️ 🎫 Journey Token Manager // // …" at bounding box center [756, 533] width 790 height 792
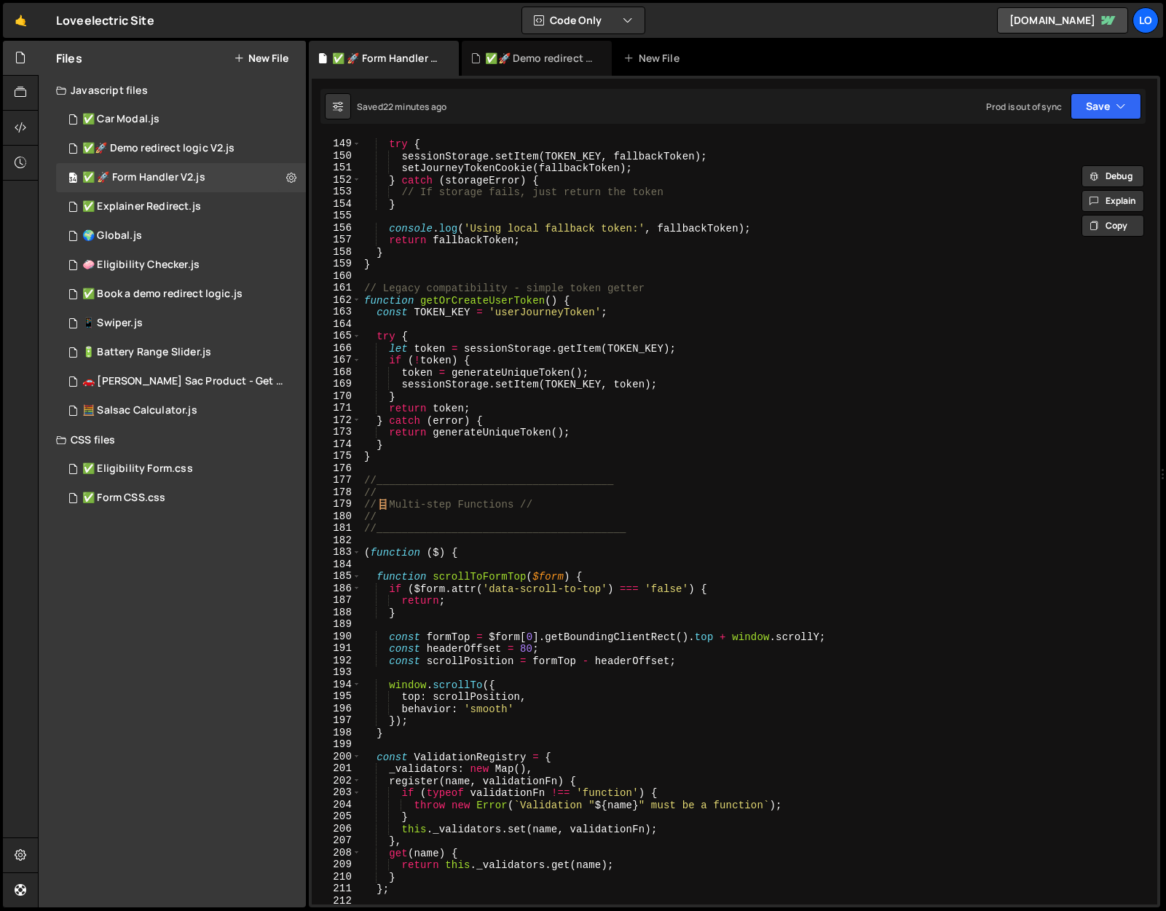
scroll to position [1901, 0]
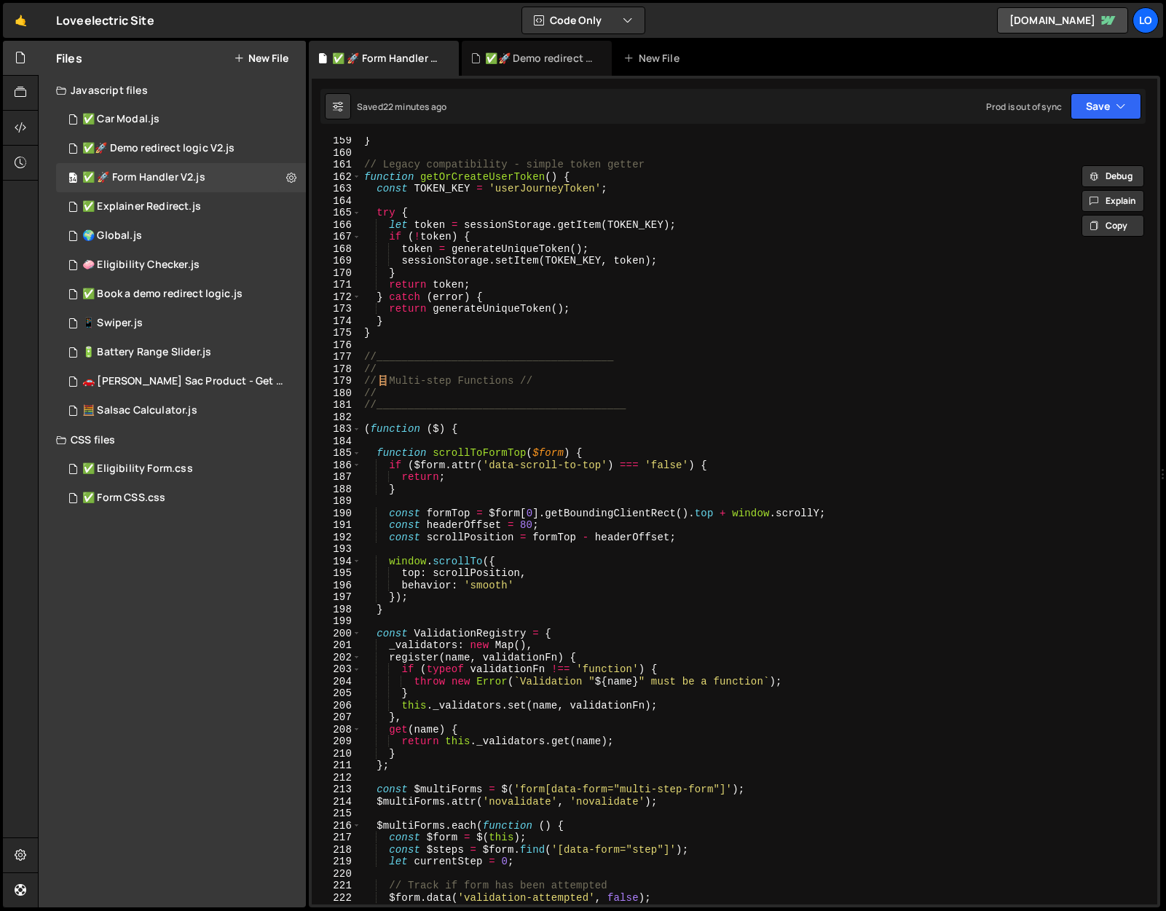
click at [410, 318] on div "} // Legacy compatibility - simple token getter function getOrCreateUserToken (…" at bounding box center [756, 531] width 790 height 792
click at [401, 331] on div "} // Legacy compatibility - simple token getter function getOrCreateUserToken (…" at bounding box center [756, 531] width 790 height 792
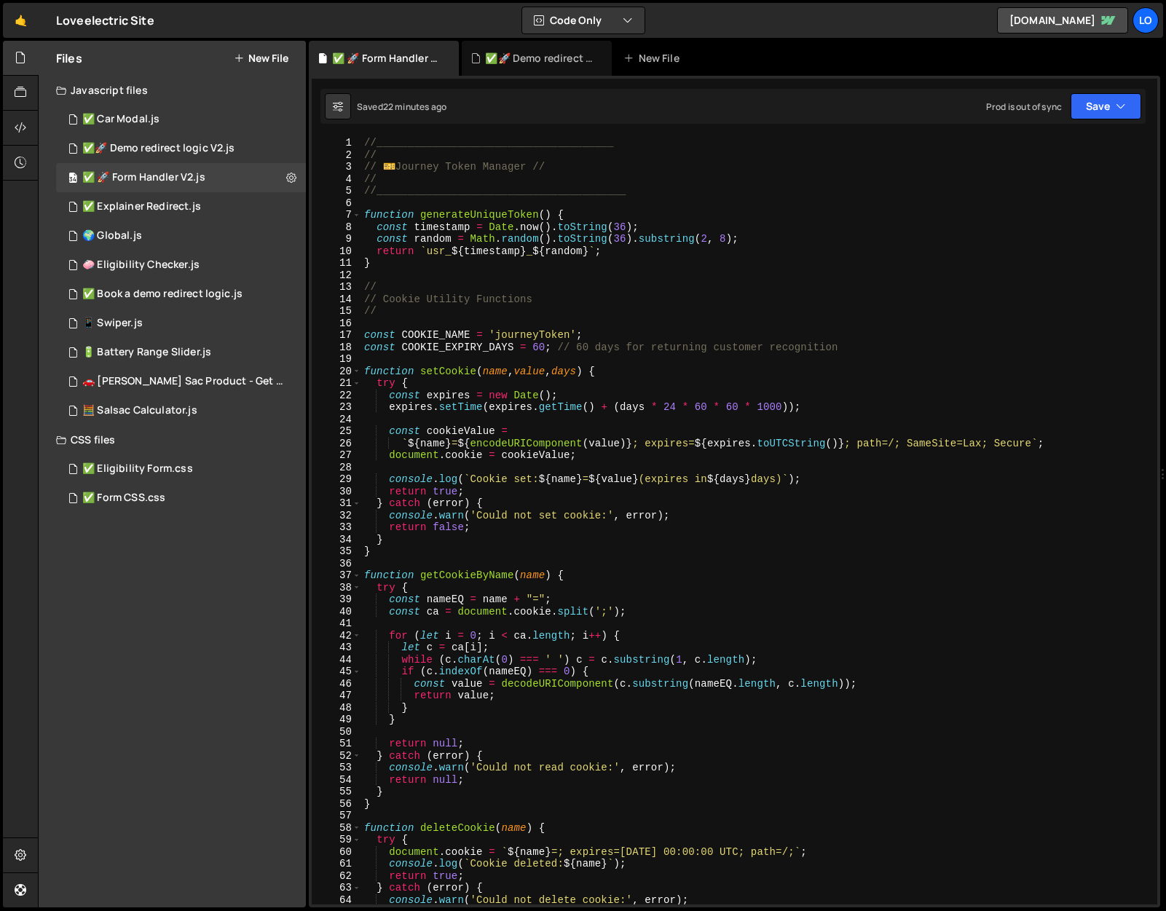
scroll to position [0, 0]
click at [368, 142] on div "//______________________________________ // // ️ 🎫 Journey Token Manager // // …" at bounding box center [756, 533] width 790 height 792
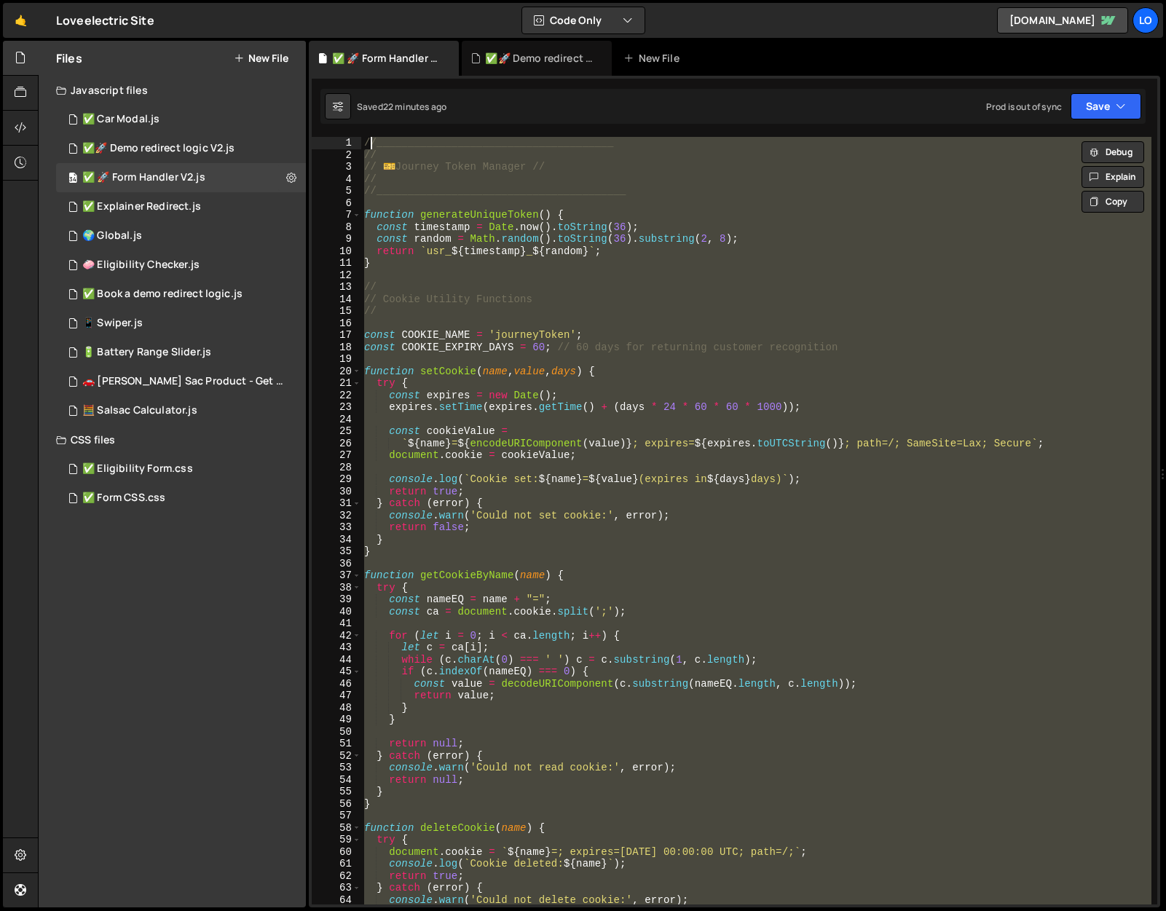
type textarea "/"
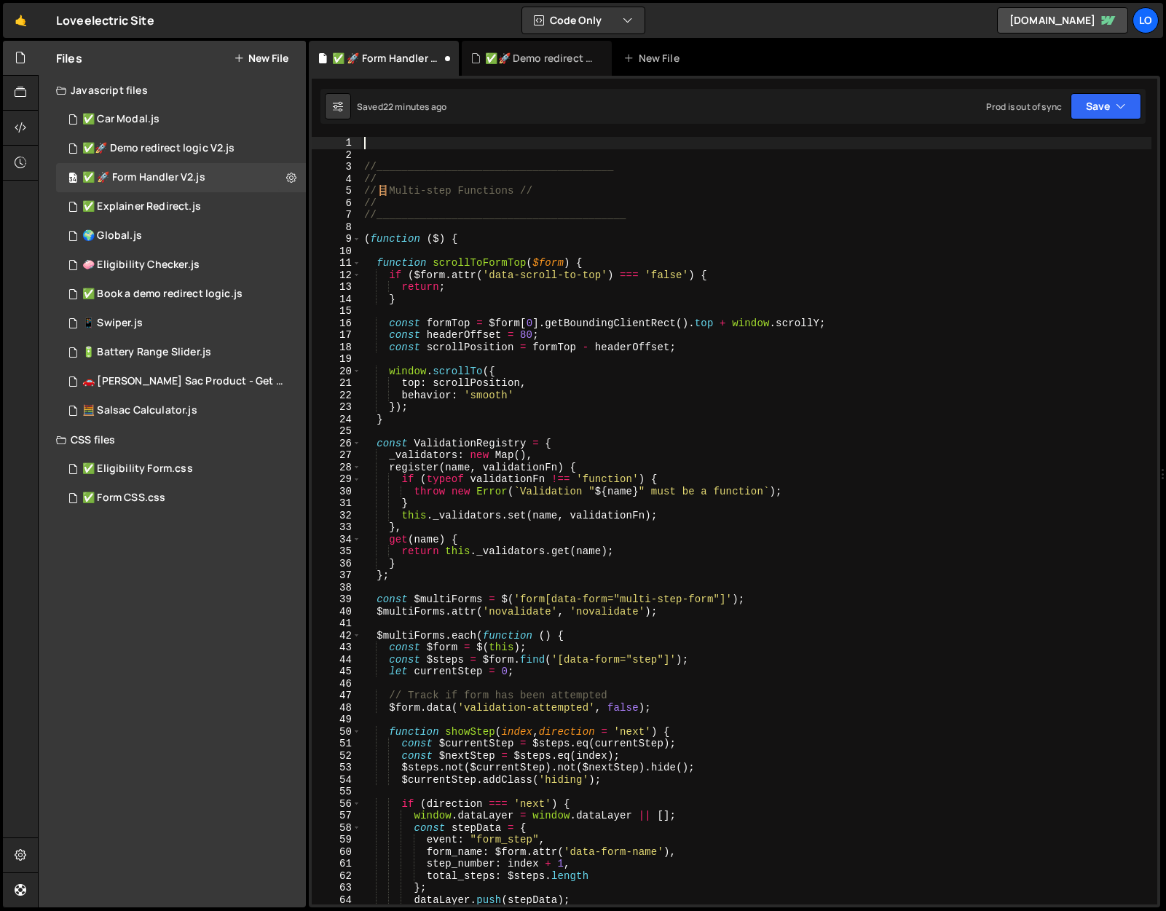
paste textarea "}"
type textarea "}"
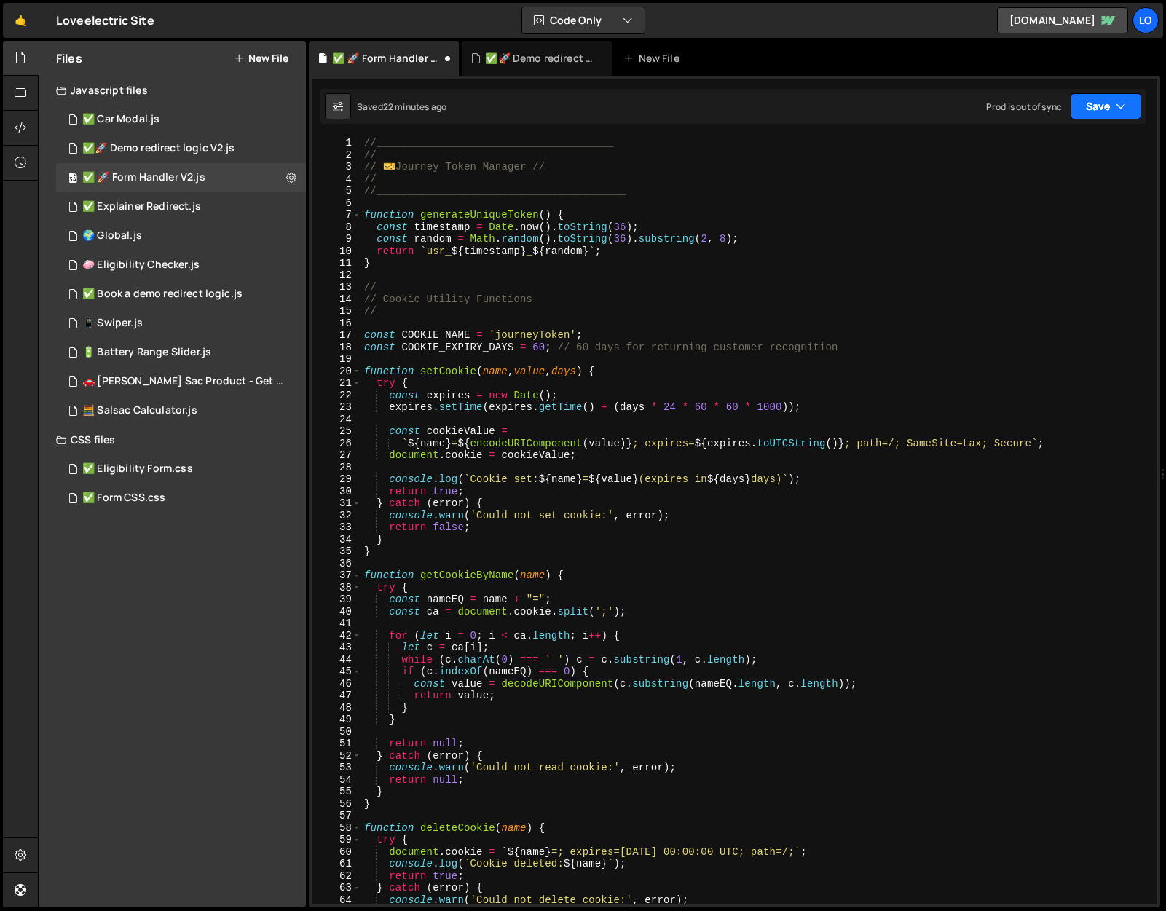
click at [1101, 110] on button "Save" at bounding box center [1106, 106] width 71 height 26
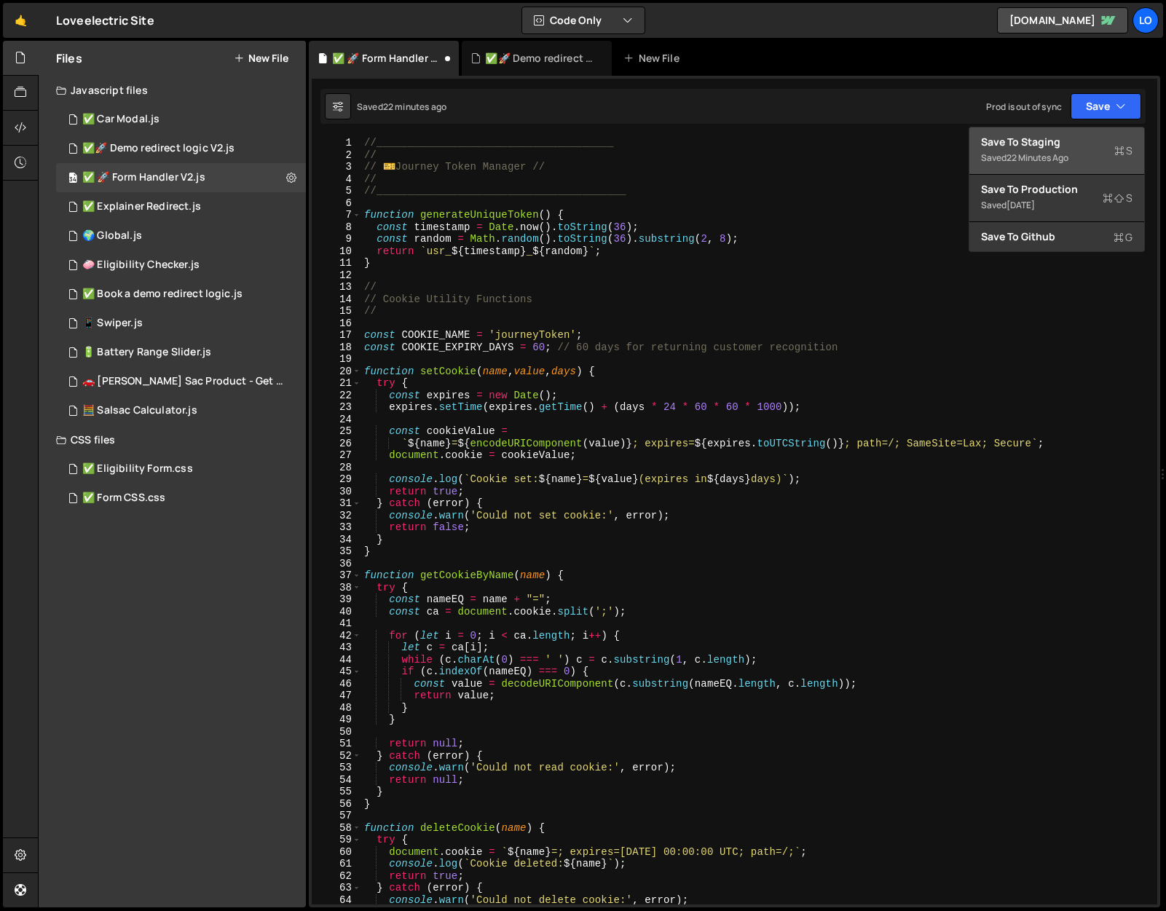
click at [1082, 141] on div "Save to Staging S" at bounding box center [1057, 142] width 152 height 15
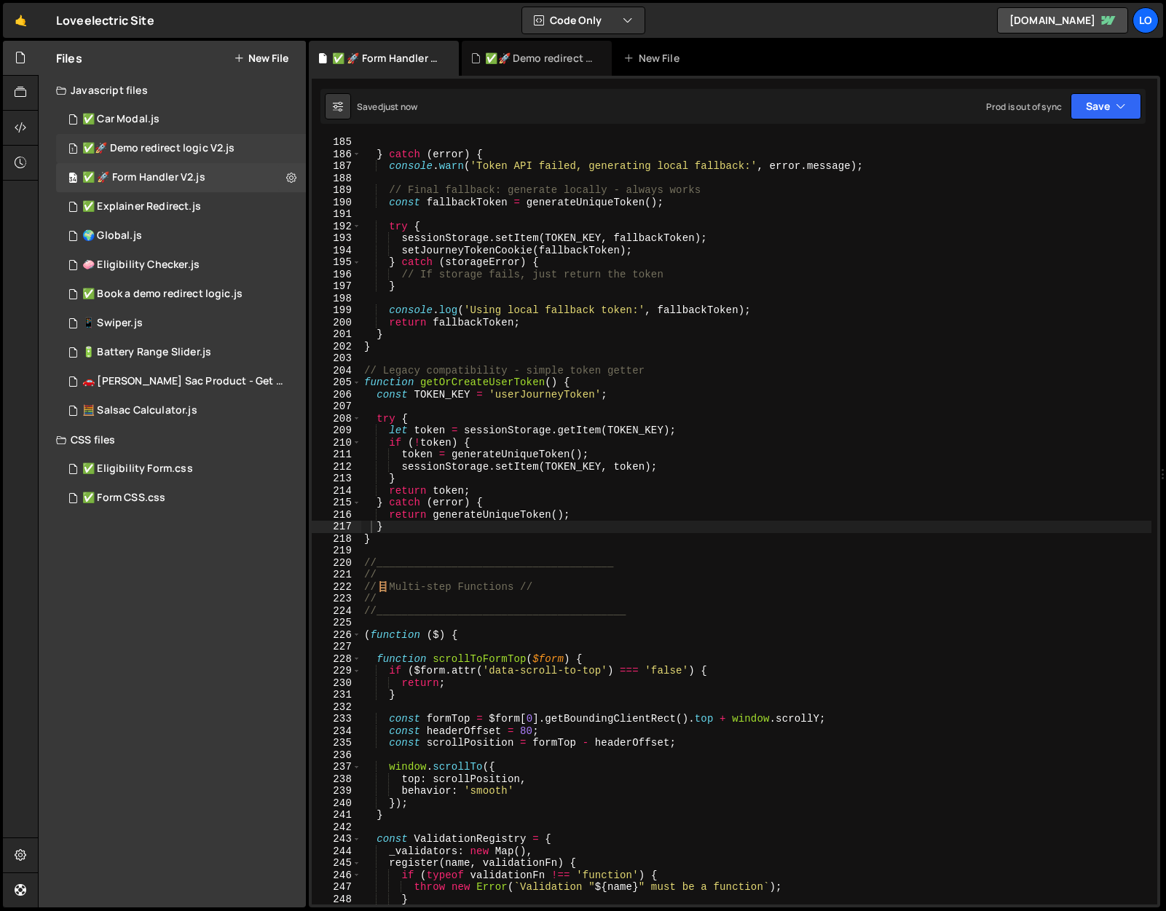
click at [186, 146] on div "✅🚀 Demo redirect logic V2.js" at bounding box center [158, 148] width 152 height 13
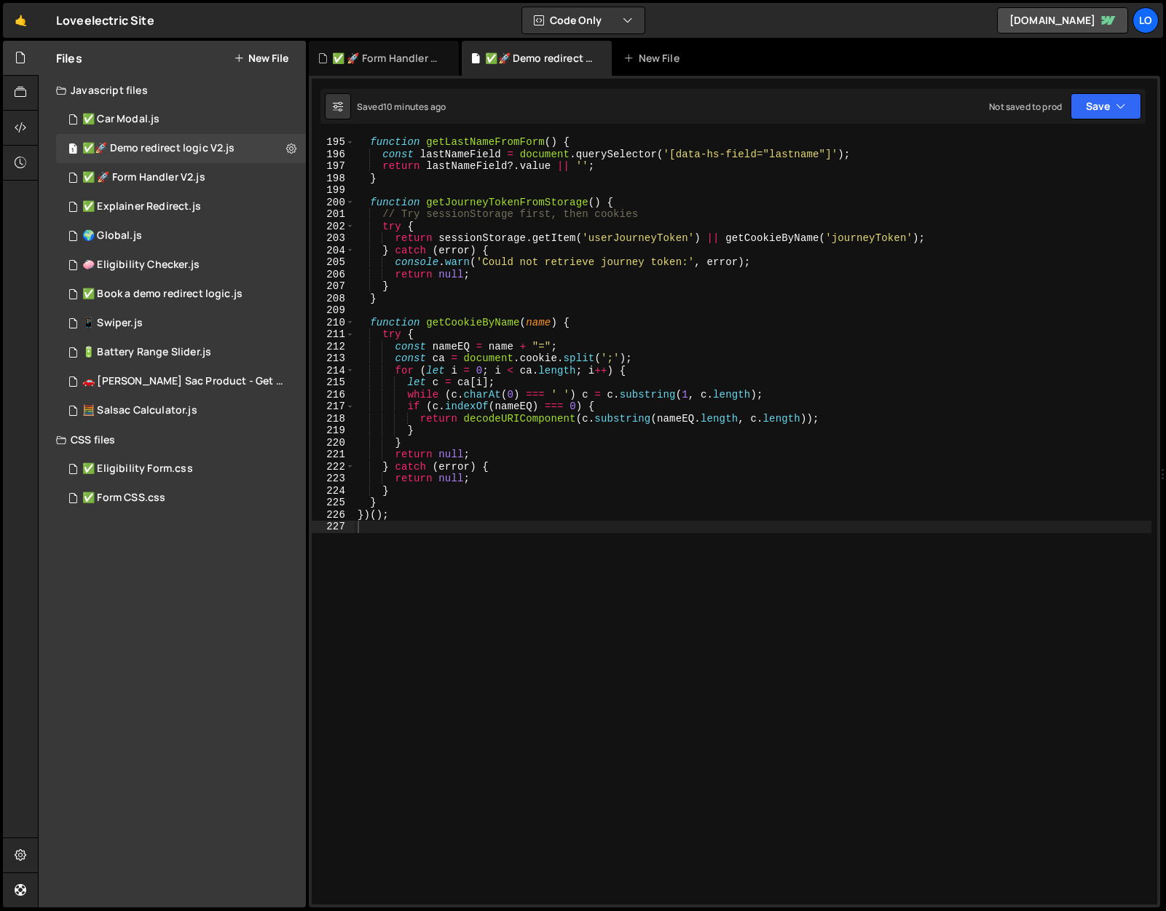
click at [586, 500] on div "function getLastNameFromForm ( ) { const lastNameField = document . querySelect…" at bounding box center [753, 532] width 797 height 792
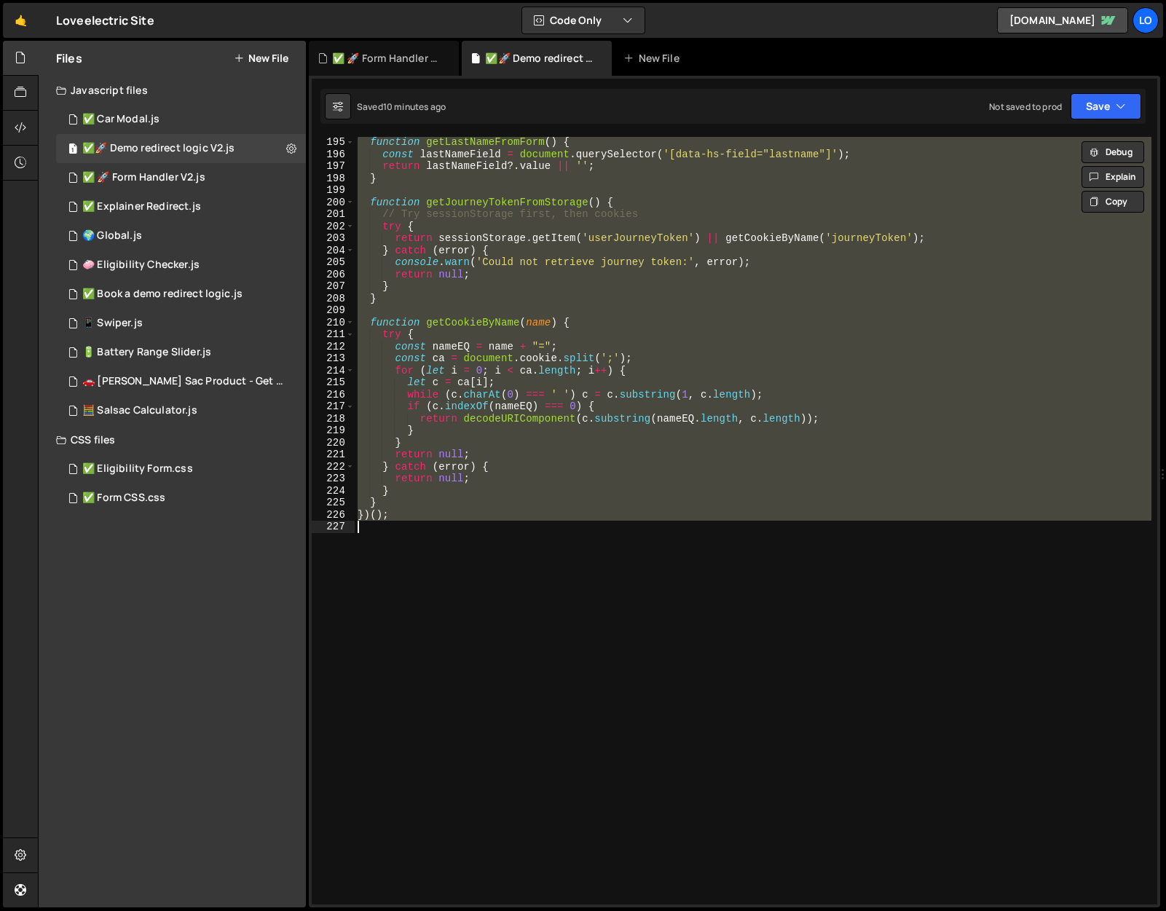
paste textarea
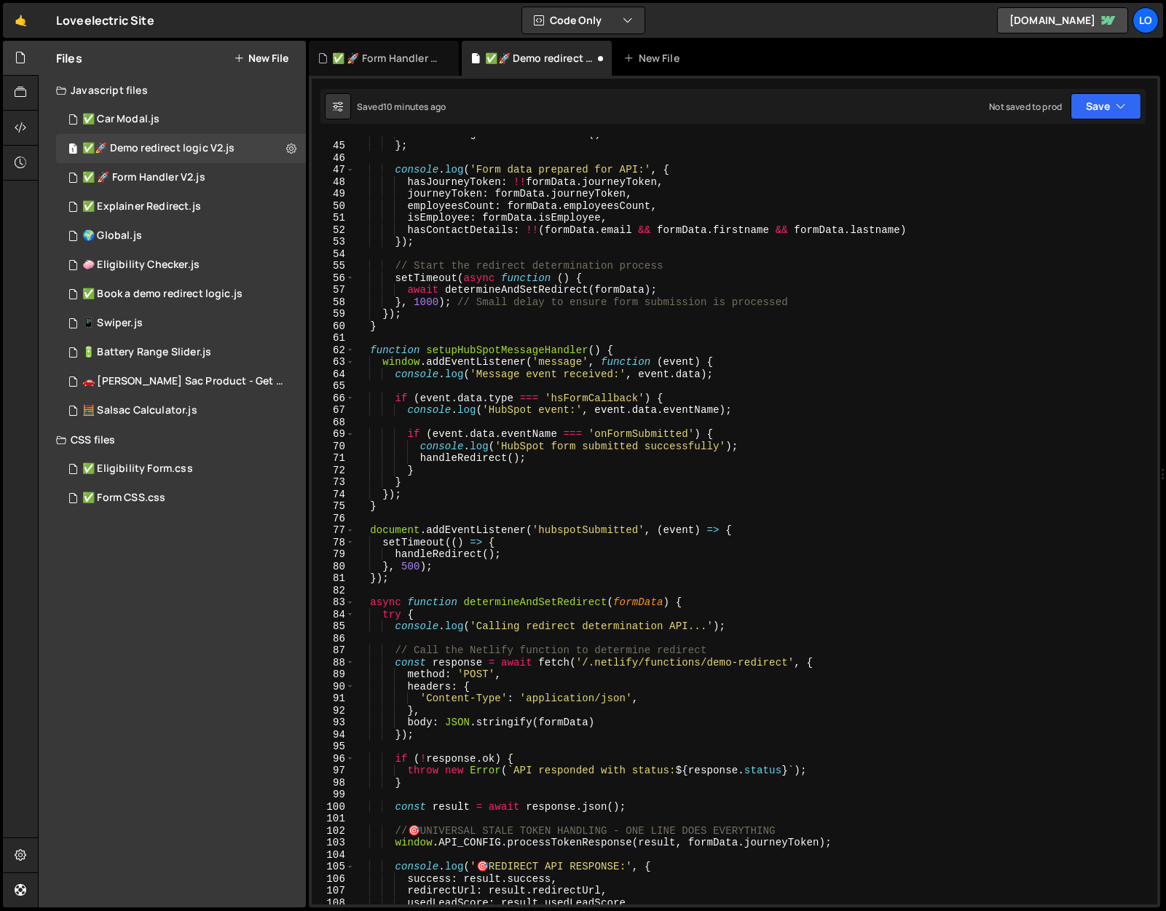
scroll to position [0, 0]
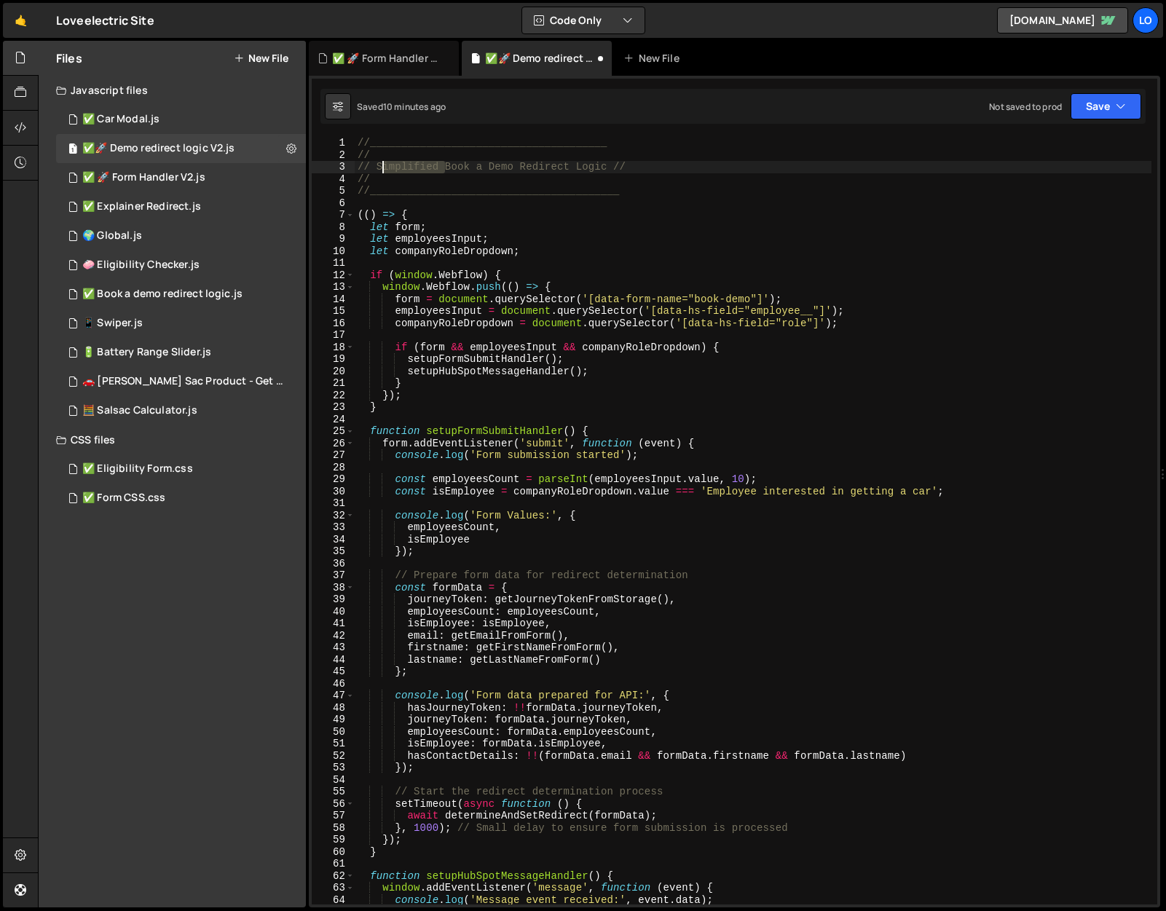
drag, startPoint x: 447, startPoint y: 165, endPoint x: 380, endPoint y: 165, distance: 67.0
click at [380, 165] on div "//______________________________________ // // Simplified Book a Demo Redirect …" at bounding box center [753, 533] width 797 height 792
click at [557, 215] on div "//______________________________________ // // Book a Demo Redirect Logic // //…" at bounding box center [753, 533] width 797 height 792
type textarea "(() => {"
